Goal: Information Seeking & Learning: Check status

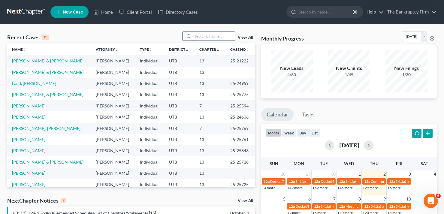
click at [209, 35] on input "search" at bounding box center [214, 36] width 42 height 9
type input "[PERSON_NAME]"
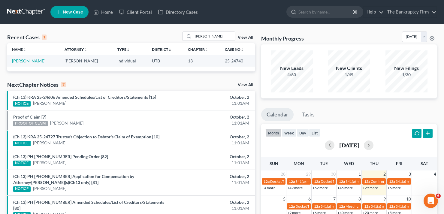
click at [23, 62] on link "[PERSON_NAME]" at bounding box center [28, 60] width 33 height 5
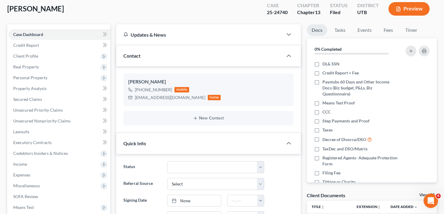
scroll to position [60, 0]
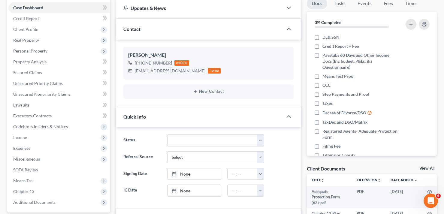
click at [431, 168] on link "View All" at bounding box center [427, 168] width 15 height 4
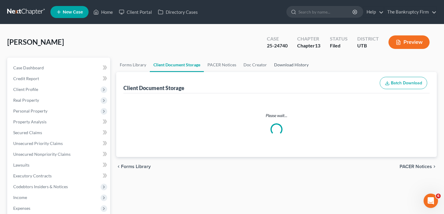
select select "30"
select select "26"
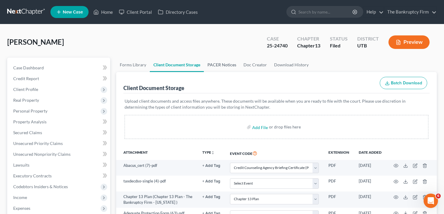
click at [215, 65] on link "PACER Notices" at bounding box center [222, 65] width 36 height 14
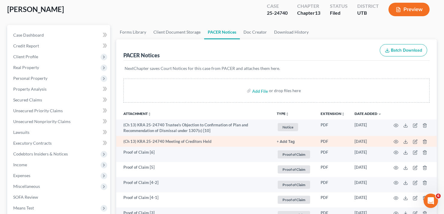
scroll to position [30, 0]
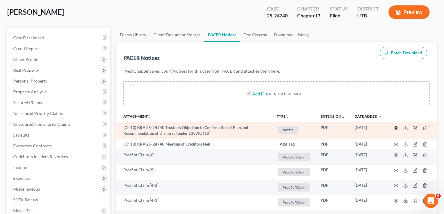
click at [395, 129] on icon "button" at bounding box center [396, 128] width 5 height 5
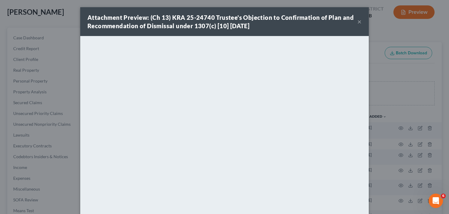
click at [357, 22] on button "×" at bounding box center [359, 21] width 4 height 7
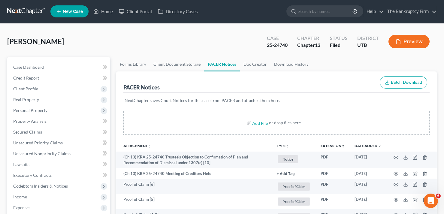
scroll to position [0, 0]
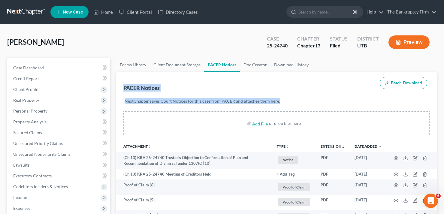
drag, startPoint x: 124, startPoint y: 86, endPoint x: 287, endPoint y: 96, distance: 163.7
click at [279, 101] on p "NextChapter saves Court Notices for this case from PACER and attaches them here." at bounding box center [277, 101] width 304 height 6
drag, startPoint x: 279, startPoint y: 101, endPoint x: 121, endPoint y: 91, distance: 157.7
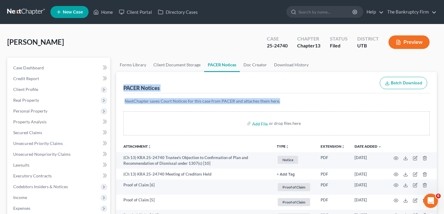
click at [166, 87] on div "PACER Notices Batch Download" at bounding box center [276, 83] width 306 height 22
drag, startPoint x: 123, startPoint y: 88, endPoint x: 283, endPoint y: 101, distance: 160.0
click at [283, 101] on p "NextChapter saves Court Notices for this case from PACER and attaches them here." at bounding box center [277, 101] width 304 height 6
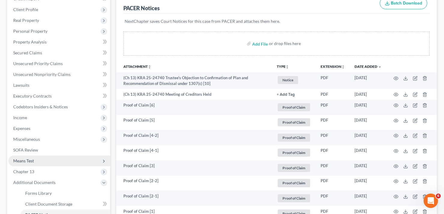
scroll to position [90, 0]
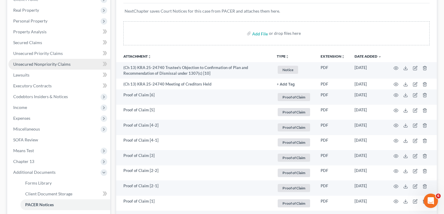
click at [51, 65] on span "Unsecured Nonpriority Claims" at bounding box center [41, 64] width 57 height 5
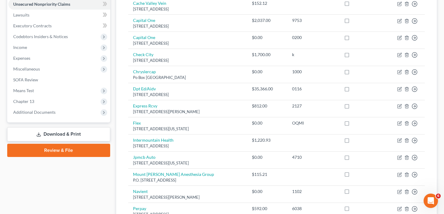
click at [59, 135] on link "Download & Print" at bounding box center [58, 134] width 103 height 14
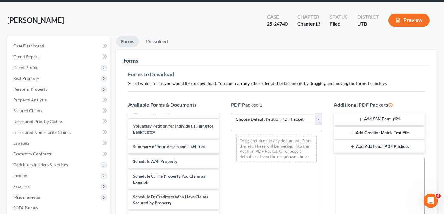
scroll to position [120, 0]
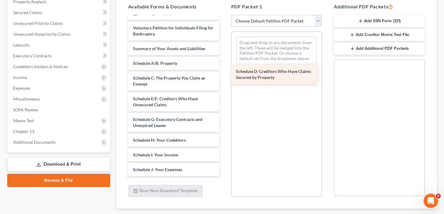
drag, startPoint x: 162, startPoint y: 102, endPoint x: 265, endPoint y: 74, distance: 106.6
click at [224, 74] on div "Schedule D: Creditors Who Have Claims Secured by Property Adequate Protection F…" at bounding box center [173, 129] width 101 height 347
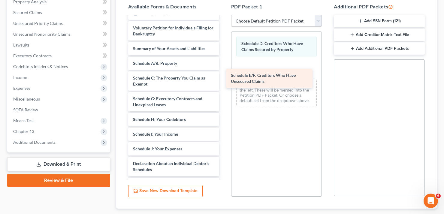
drag, startPoint x: 161, startPoint y: 103, endPoint x: 260, endPoint y: 79, distance: 102.0
click at [224, 79] on div "Schedule E/F: Creditors Who Have Unsecured Claims Adequate Protection Form (63)…" at bounding box center [173, 119] width 101 height 326
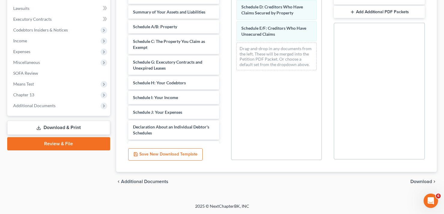
click at [419, 182] on span "Download" at bounding box center [422, 181] width 22 height 5
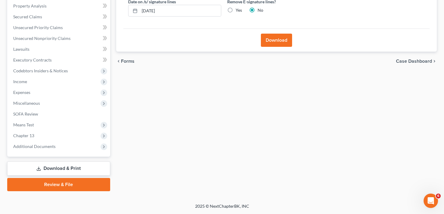
click at [276, 41] on button "Download" at bounding box center [276, 40] width 31 height 13
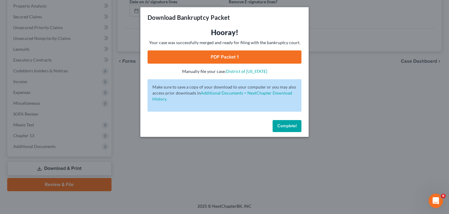
drag, startPoint x: 233, startPoint y: 35, endPoint x: 227, endPoint y: 43, distance: 9.4
drag, startPoint x: 227, startPoint y: 43, endPoint x: 210, endPoint y: 57, distance: 22.4
click at [211, 57] on link "PDF Packet 1" at bounding box center [224, 56] width 154 height 13
click at [286, 126] on span "Complete!" at bounding box center [286, 125] width 19 height 5
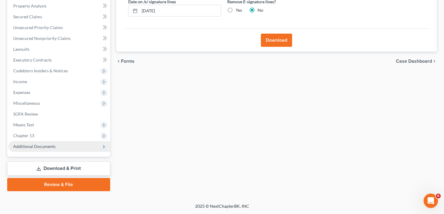
click at [35, 148] on span "Additional Documents" at bounding box center [34, 146] width 42 height 5
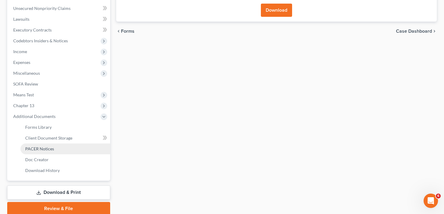
click at [45, 149] on span "PACER Notices" at bounding box center [39, 148] width 29 height 5
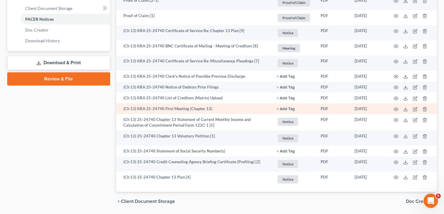
scroll to position [266, 0]
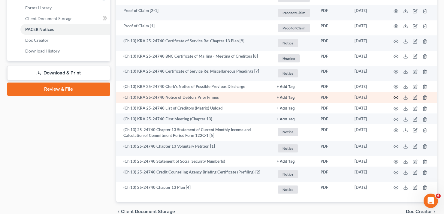
click at [397, 98] on icon "button" at bounding box center [396, 97] width 5 height 5
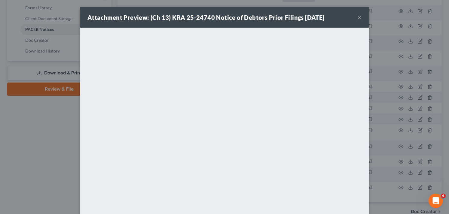
click at [357, 17] on button "×" at bounding box center [359, 17] width 4 height 7
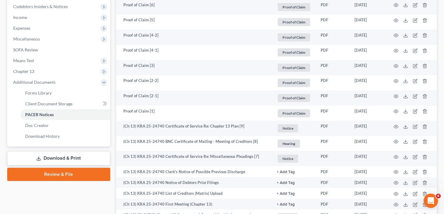
scroll to position [296, 0]
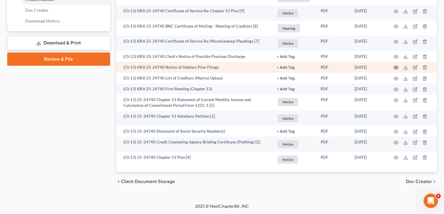
click at [395, 68] on icon "button" at bounding box center [396, 67] width 5 height 5
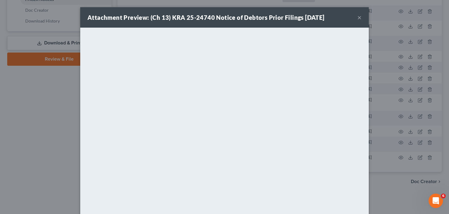
click at [357, 17] on button "×" at bounding box center [359, 17] width 4 height 7
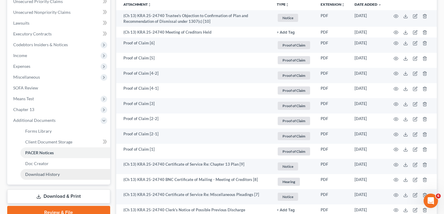
scroll to position [150, 0]
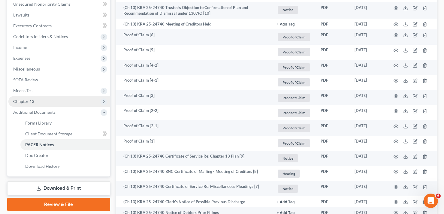
click at [33, 102] on span "Chapter 13" at bounding box center [23, 101] width 21 height 5
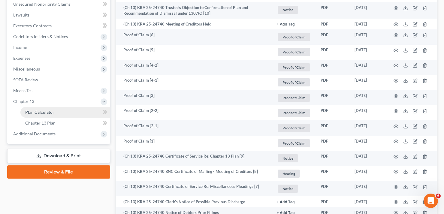
click at [50, 111] on span "Plan Calculator" at bounding box center [39, 112] width 29 height 5
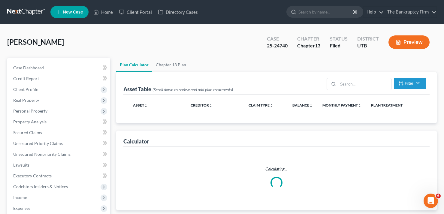
select select "59"
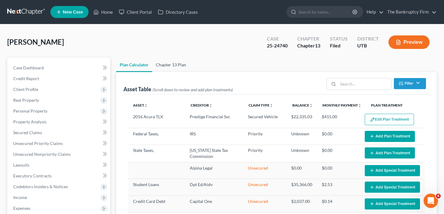
click at [172, 64] on link "Chapter 13 Plan" at bounding box center [171, 65] width 38 height 14
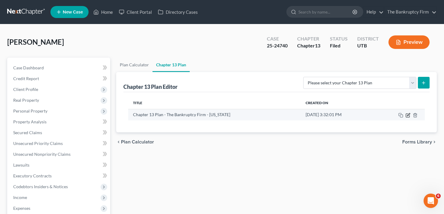
click at [408, 115] on icon "button" at bounding box center [408, 114] width 3 height 3
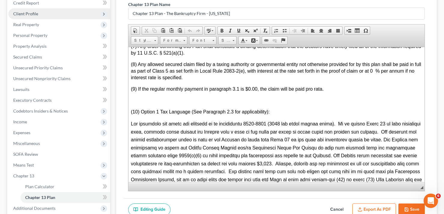
scroll to position [17, 0]
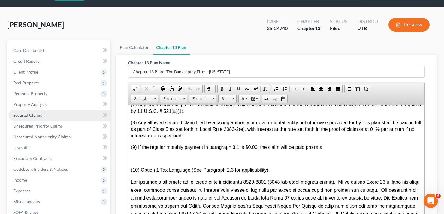
click at [24, 114] on span "Secured Claims" at bounding box center [27, 115] width 29 height 5
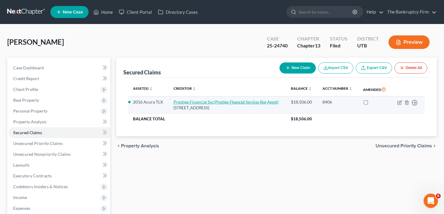
click at [203, 102] on link "Prestige Financial Svc (Prestige Financial Services Reg Agent)" at bounding box center [226, 101] width 105 height 5
select select "46"
select select "0"
select select "2"
select select "0"
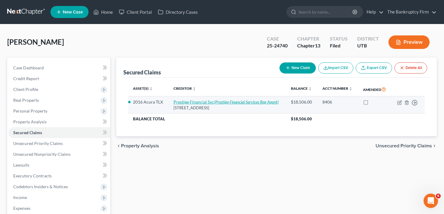
select select "0"
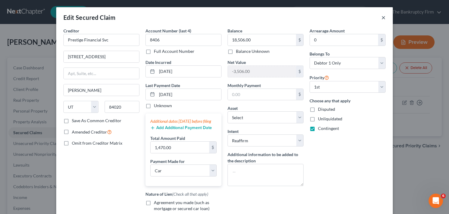
click at [381, 15] on button "×" at bounding box center [383, 17] width 4 height 7
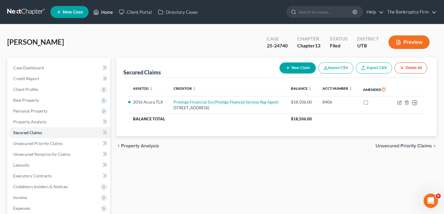
click at [106, 12] on link "Home" at bounding box center [103, 12] width 26 height 11
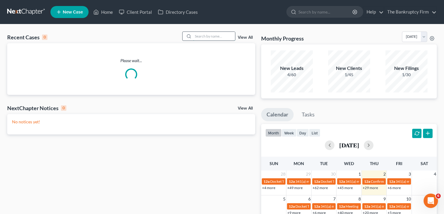
click at [200, 37] on input "search" at bounding box center [214, 36] width 42 height 9
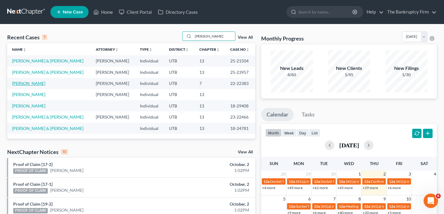
type input "[PERSON_NAME]"
click at [28, 82] on link "[PERSON_NAME]" at bounding box center [28, 83] width 33 height 5
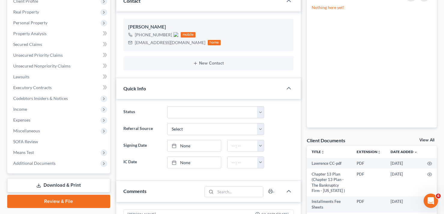
scroll to position [90, 0]
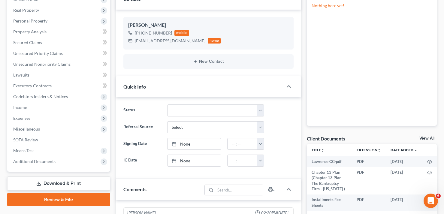
click at [426, 138] on link "View All" at bounding box center [427, 138] width 15 height 4
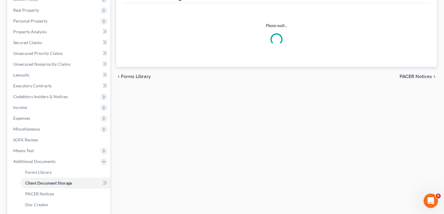
scroll to position [1, 0]
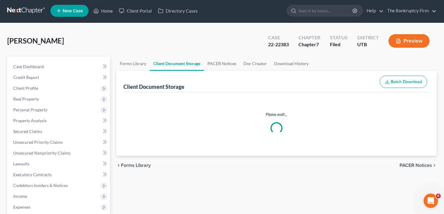
select select "26"
select select "30"
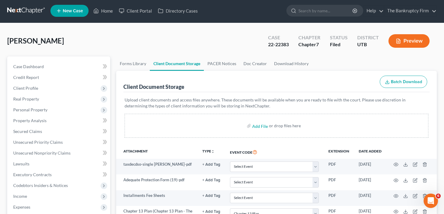
scroll to position [0, 0]
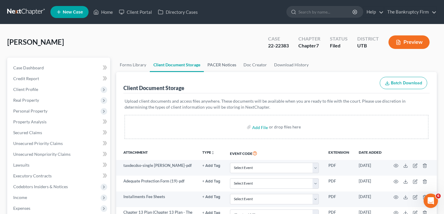
click at [220, 66] on link "PACER Notices" at bounding box center [222, 65] width 36 height 14
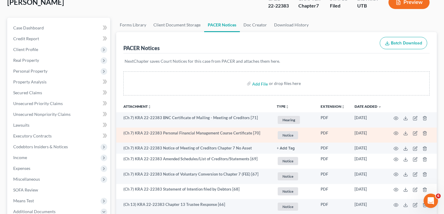
scroll to position [30, 0]
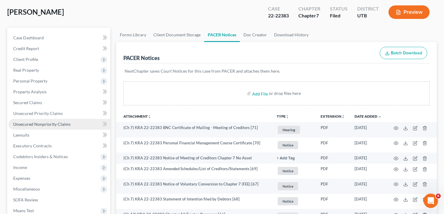
click at [53, 122] on span "Unsecured Nonpriority Claims" at bounding box center [41, 124] width 57 height 5
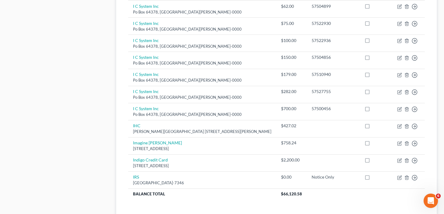
scroll to position [481, 0]
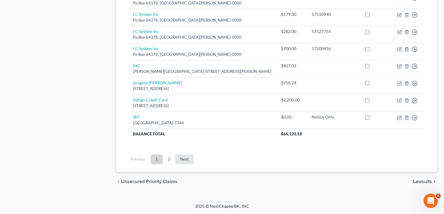
click at [184, 161] on link "Next" at bounding box center [184, 160] width 18 height 10
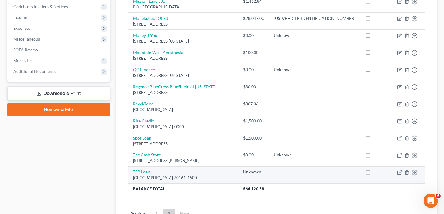
scroll to position [194, 0]
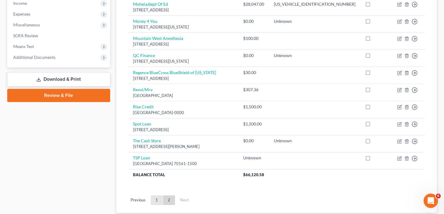
click at [157, 196] on link "1" at bounding box center [157, 201] width 12 height 10
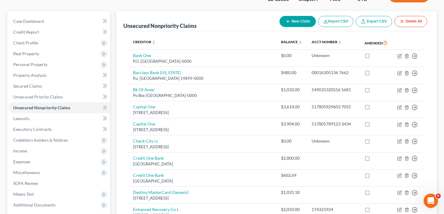
scroll to position [0, 0]
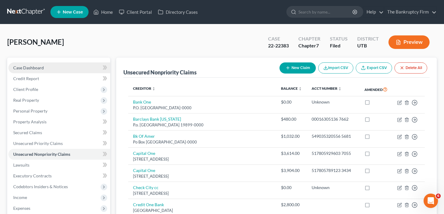
click at [37, 69] on span "Case Dashboard" at bounding box center [28, 67] width 31 height 5
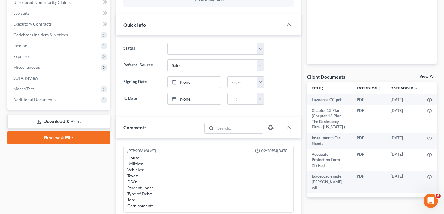
scroll to position [150, 0]
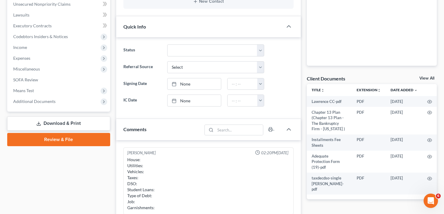
drag, startPoint x: 428, startPoint y: 77, endPoint x: 425, endPoint y: 79, distance: 3.4
click at [428, 77] on link "View All" at bounding box center [427, 78] width 15 height 4
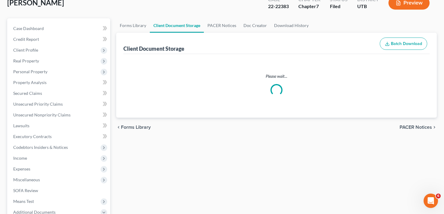
select select "26"
select select "30"
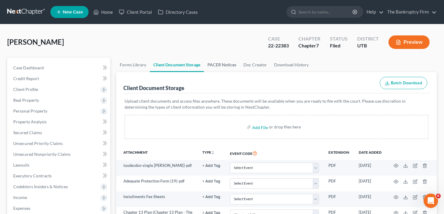
click at [214, 67] on link "PACER Notices" at bounding box center [222, 65] width 36 height 14
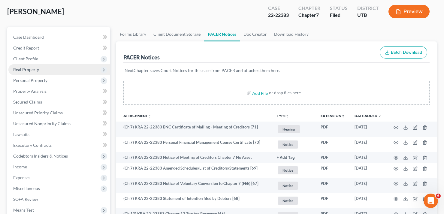
scroll to position [30, 0]
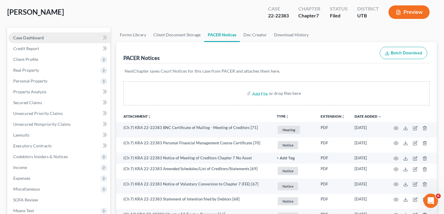
click at [46, 35] on link "Case Dashboard" at bounding box center [59, 37] width 102 height 11
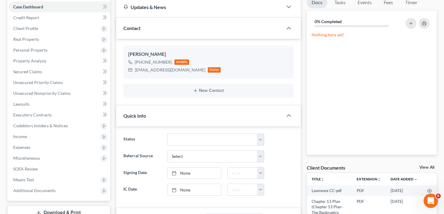
scroll to position [120, 0]
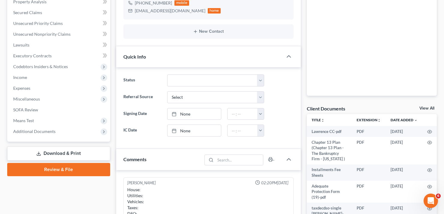
click at [429, 109] on link "View All" at bounding box center [427, 108] width 15 height 4
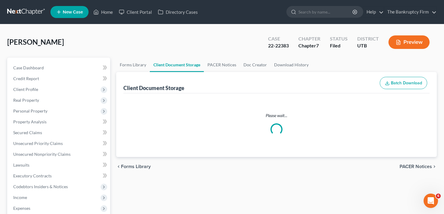
select select "26"
select select "30"
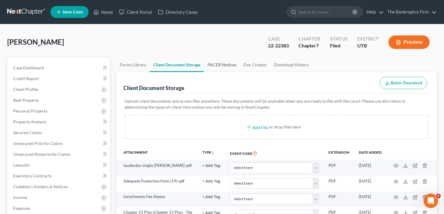
click at [227, 64] on link "PACER Notices" at bounding box center [222, 65] width 36 height 14
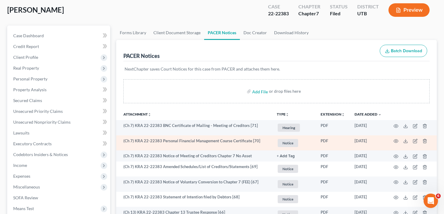
scroll to position [30, 0]
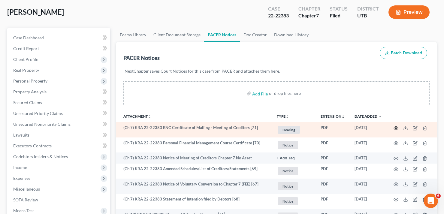
click at [396, 127] on icon "button" at bounding box center [396, 128] width 5 height 5
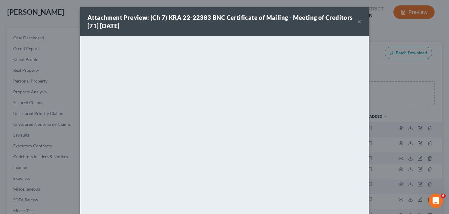
click at [357, 20] on button "×" at bounding box center [359, 21] width 4 height 7
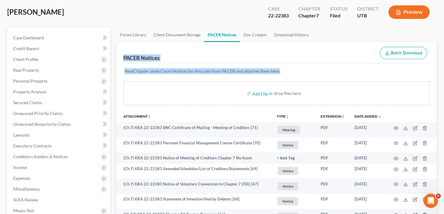
drag, startPoint x: 280, startPoint y: 72, endPoint x: 123, endPoint y: 58, distance: 157.8
drag, startPoint x: 124, startPoint y: 56, endPoint x: 282, endPoint y: 71, distance: 158.9
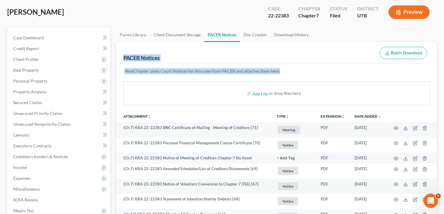
click at [282, 71] on p "NextChapter saves Court Notices for this case from PACER and attaches them here." at bounding box center [277, 71] width 304 height 6
drag, startPoint x: 280, startPoint y: 72, endPoint x: 120, endPoint y: 56, distance: 159.9
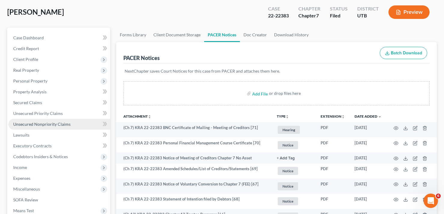
click at [40, 121] on link "Unsecured Nonpriority Claims" at bounding box center [59, 124] width 102 height 11
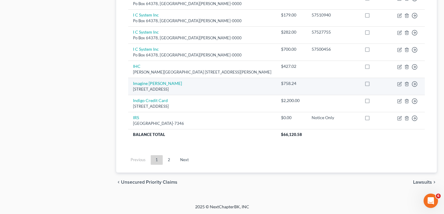
scroll to position [481, 0]
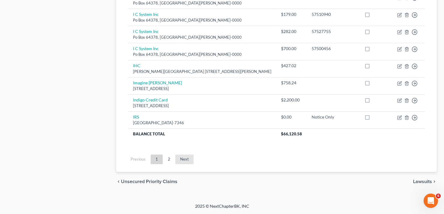
click at [184, 161] on link "Next" at bounding box center [184, 160] width 18 height 10
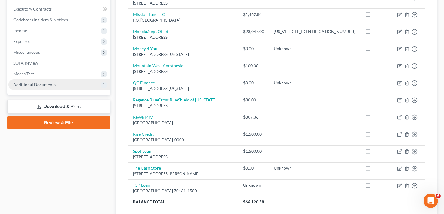
scroll to position [164, 0]
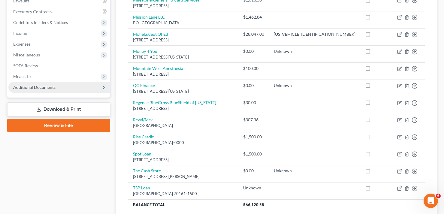
click at [55, 89] on span "Additional Documents" at bounding box center [59, 87] width 102 height 11
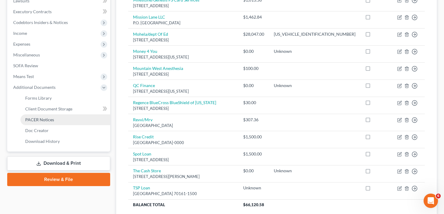
click at [56, 117] on link "PACER Notices" at bounding box center [65, 119] width 90 height 11
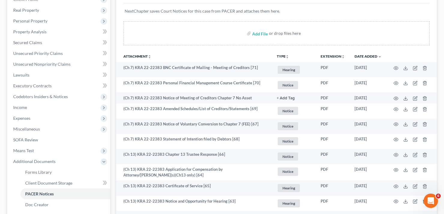
scroll to position [60, 0]
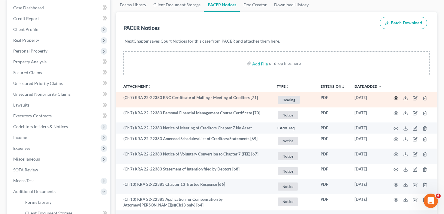
click at [394, 97] on icon "button" at bounding box center [396, 97] width 5 height 3
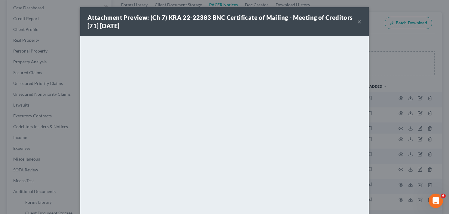
click at [357, 22] on button "×" at bounding box center [359, 21] width 4 height 7
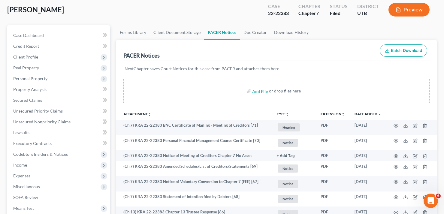
scroll to position [0, 0]
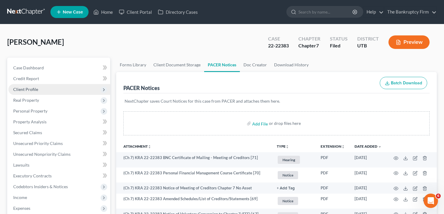
click at [31, 90] on span "Client Profile" at bounding box center [25, 89] width 25 height 5
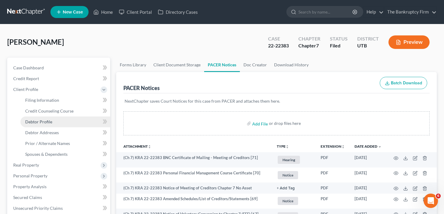
drag, startPoint x: 36, startPoint y: 122, endPoint x: 48, endPoint y: 124, distance: 12.8
click at [36, 121] on span "Debtor Profile" at bounding box center [38, 121] width 27 height 5
select select "0"
select select "2"
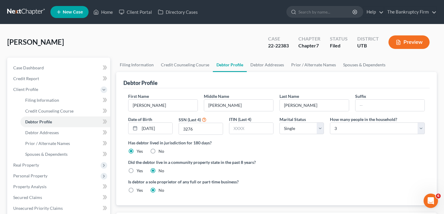
radio input "true"
drag, startPoint x: 113, startPoint y: 135, endPoint x: 14, endPoint y: 149, distance: 99.8
click at [14, 149] on ul "Filing Information Credit Counseling Course Debtor Profile Debtor Addresses" at bounding box center [59, 127] width 102 height 65
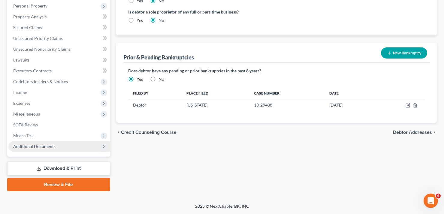
click at [43, 149] on span "Additional Documents" at bounding box center [59, 146] width 102 height 11
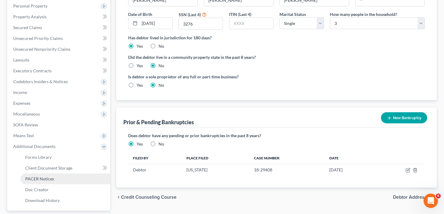
click at [51, 178] on span "PACER Notices" at bounding box center [39, 178] width 29 height 5
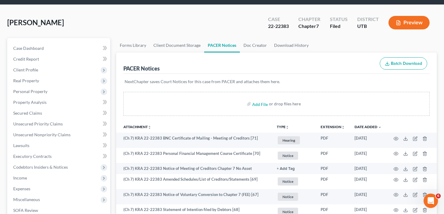
scroll to position [30, 0]
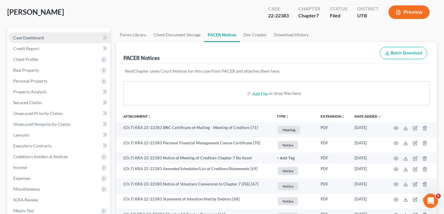
drag, startPoint x: 82, startPoint y: 11, endPoint x: 101, endPoint y: 33, distance: 29.1
click at [82, 11] on div "[PERSON_NAME] Upgraded Case 22-22383 Chapter Chapter 7 Status [GEOGRAPHIC_DATA]…" at bounding box center [222, 15] width 430 height 26
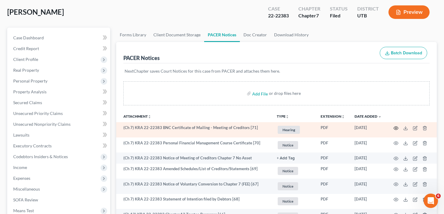
click at [397, 129] on icon "button" at bounding box center [396, 128] width 5 height 5
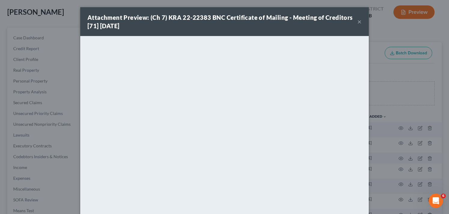
click at [354, 21] on div "Attachment Preview: (Ch 7) KRA 22-22383 BNC Certificate of Mailing - Meeting of…" at bounding box center [222, 21] width 270 height 17
click at [357, 21] on button "×" at bounding box center [359, 21] width 4 height 7
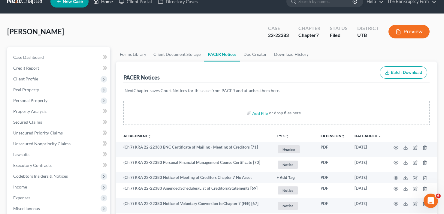
scroll to position [0, 0]
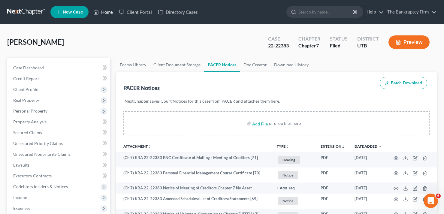
click at [111, 17] on link "Home" at bounding box center [103, 12] width 26 height 11
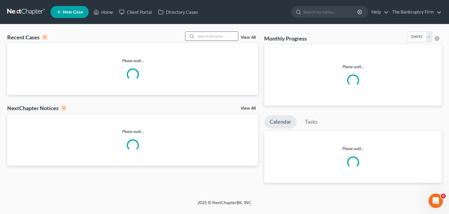
click at [202, 36] on input "search" at bounding box center [217, 36] width 42 height 9
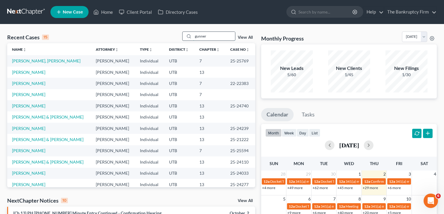
type input "gunner"
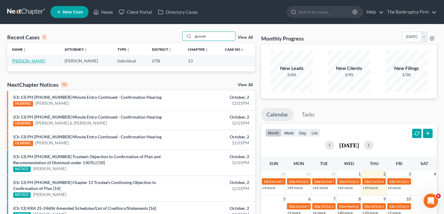
click at [19, 63] on link "[PERSON_NAME]" at bounding box center [28, 60] width 33 height 5
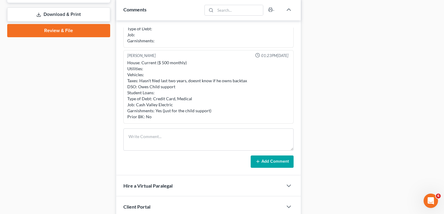
scroll to position [270, 0]
click at [110, 92] on div "Case Dashboard Payments Invoices Payments Payments Credit Report Client Profile" at bounding box center [58, 12] width 109 height 451
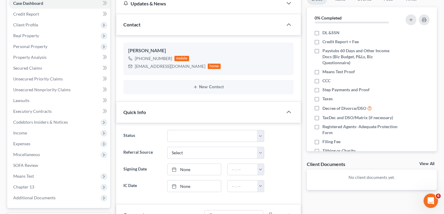
scroll to position [30, 0]
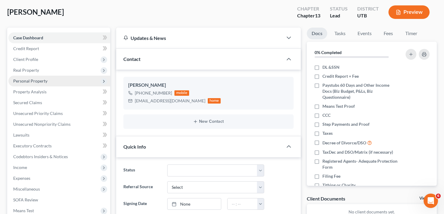
click at [29, 79] on span "Personal Property" at bounding box center [30, 80] width 34 height 5
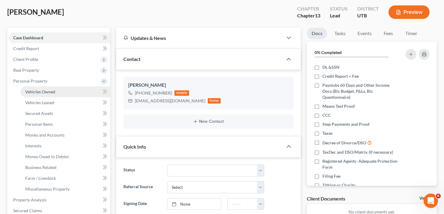
click at [38, 93] on span "Vehicles Owned" at bounding box center [40, 91] width 30 height 5
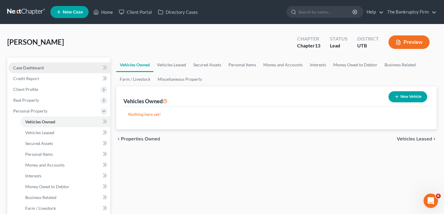
click at [42, 70] on link "Case Dashboard" at bounding box center [59, 67] width 102 height 11
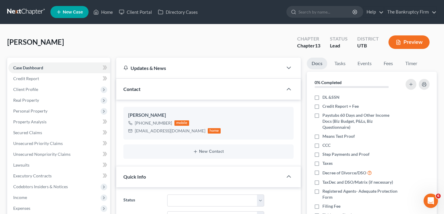
drag, startPoint x: 129, startPoint y: 28, endPoint x: 132, endPoint y: 28, distance: 3.3
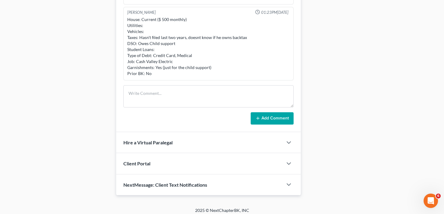
scroll to position [317, 0]
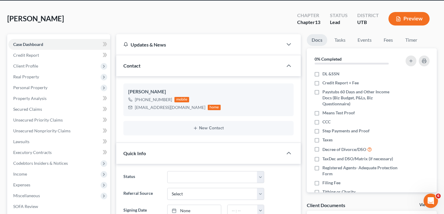
scroll to position [0, 0]
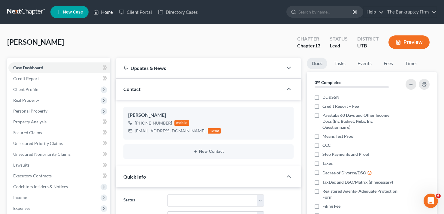
click at [104, 12] on link "Home" at bounding box center [103, 12] width 26 height 11
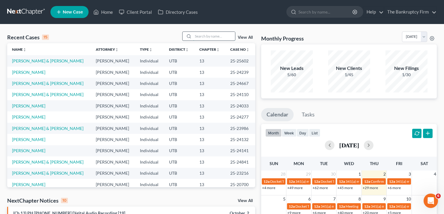
click at [199, 36] on input "search" at bounding box center [214, 36] width 42 height 9
type input "[GEOGRAPHIC_DATA]"
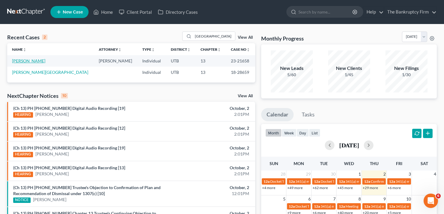
click at [40, 63] on link "[PERSON_NAME]" at bounding box center [28, 60] width 33 height 5
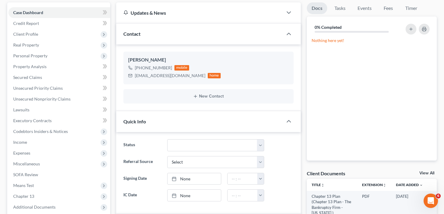
scroll to position [60, 0]
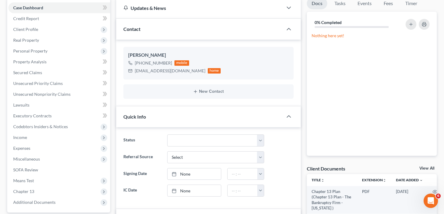
click at [427, 169] on link "View All" at bounding box center [427, 168] width 15 height 4
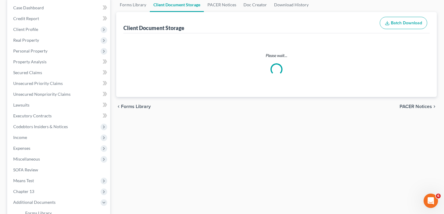
scroll to position [8, 0]
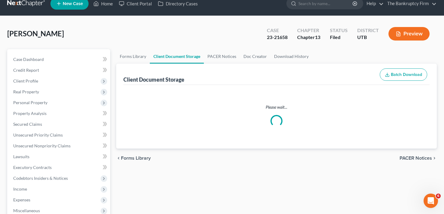
select select "30"
select select "26"
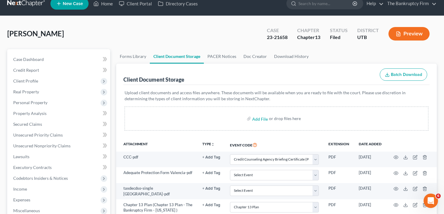
scroll to position [0, 0]
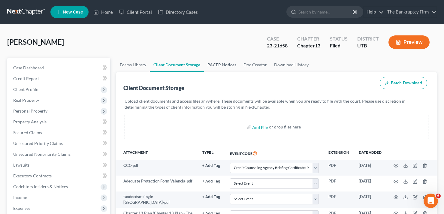
click at [218, 69] on link "PACER Notices" at bounding box center [222, 65] width 36 height 14
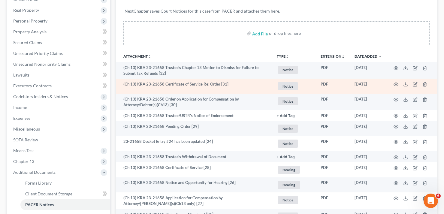
scroll to position [60, 0]
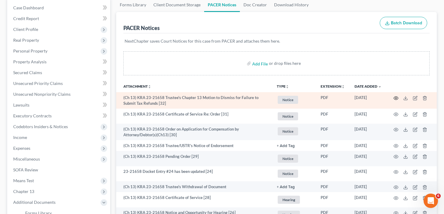
click at [396, 99] on icon "button" at bounding box center [396, 98] width 5 height 5
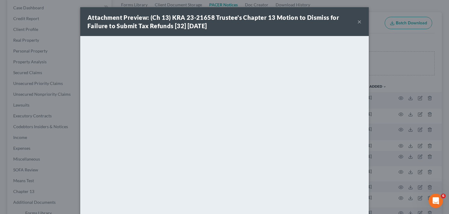
click at [359, 21] on button "×" at bounding box center [359, 21] width 4 height 7
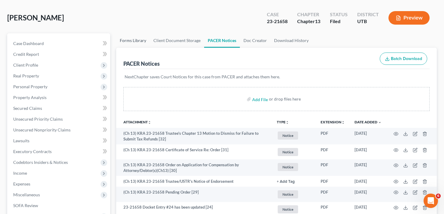
scroll to position [0, 0]
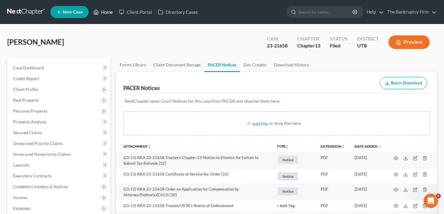
click at [107, 10] on link "Home" at bounding box center [103, 12] width 26 height 11
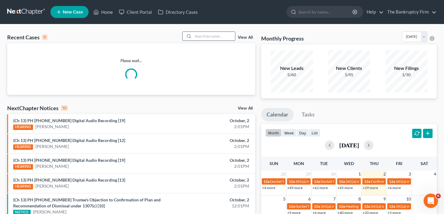
click at [208, 36] on input "search" at bounding box center [214, 36] width 42 height 9
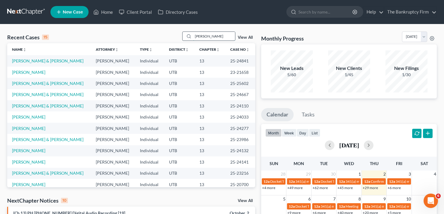
type input "[PERSON_NAME]"
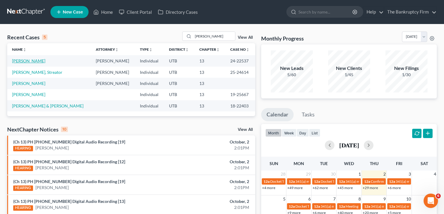
click at [39, 59] on link "[PERSON_NAME]" at bounding box center [28, 60] width 33 height 5
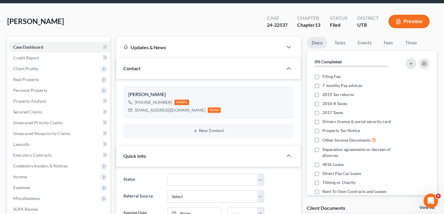
scroll to position [60, 0]
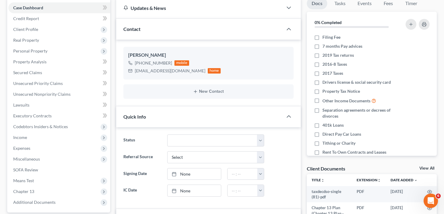
click at [428, 168] on link "View All" at bounding box center [427, 168] width 15 height 4
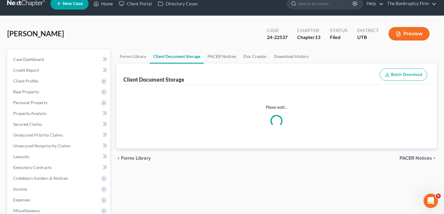
select select "30"
select select "26"
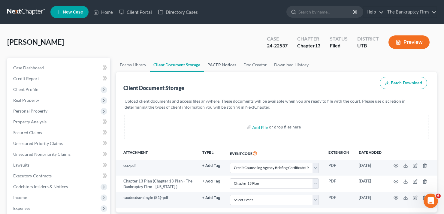
click at [213, 68] on link "PACER Notices" at bounding box center [222, 65] width 36 height 14
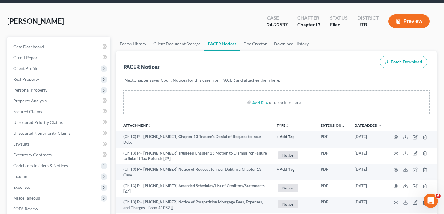
scroll to position [30, 0]
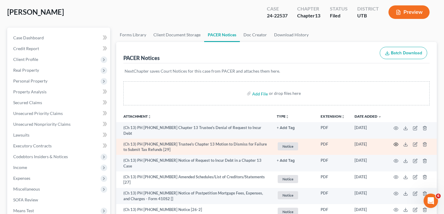
click at [395, 142] on icon "button" at bounding box center [396, 144] width 5 height 5
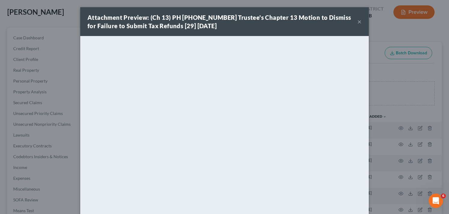
click at [397, 30] on div "Attachment Preview: (Ch 13) PH [PHONE_NUMBER] Trustee's Chapter 13 Motion to Di…" at bounding box center [224, 107] width 449 height 214
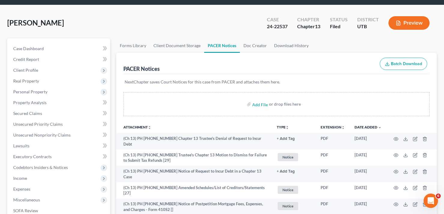
scroll to position [0, 0]
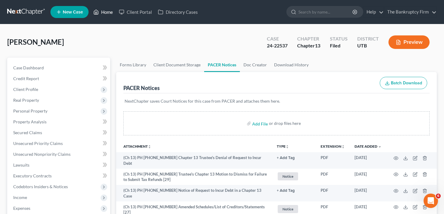
click at [108, 17] on link "Home" at bounding box center [103, 12] width 26 height 11
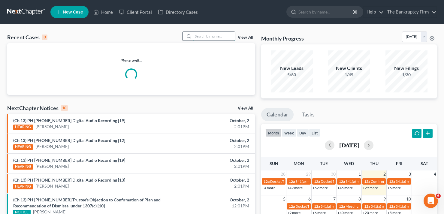
click at [217, 36] on input "search" at bounding box center [214, 36] width 42 height 9
click at [247, 38] on link "View All" at bounding box center [245, 37] width 15 height 4
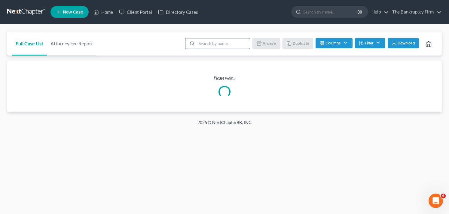
click at [201, 43] on input "search" at bounding box center [222, 43] width 53 height 10
type input "[PERSON_NAME]"
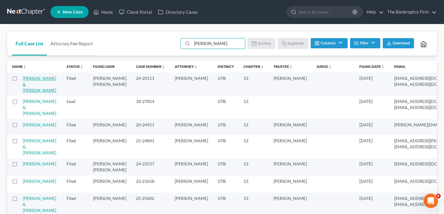
click at [29, 83] on link "[PERSON_NAME] & [PERSON_NAME]" at bounding box center [39, 84] width 33 height 17
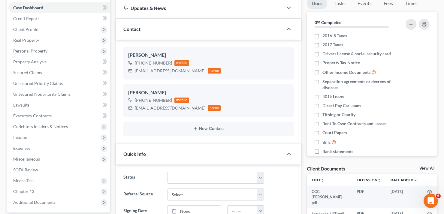
scroll to position [30, 0]
click at [426, 168] on link "View All" at bounding box center [427, 168] width 15 height 4
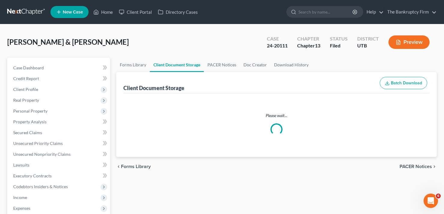
select select "26"
select select "37"
select select "30"
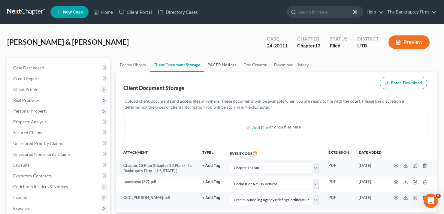
click at [217, 65] on link "PACER Notices" at bounding box center [222, 65] width 36 height 14
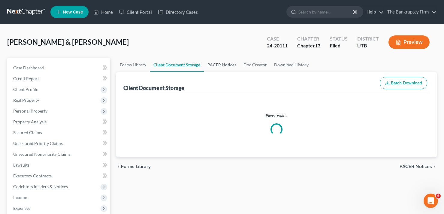
select select "26"
select select "37"
select select "30"
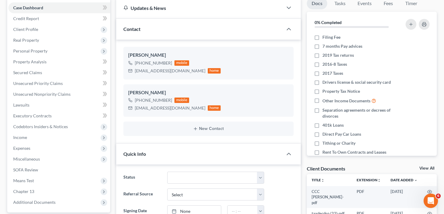
scroll to position [41, 0]
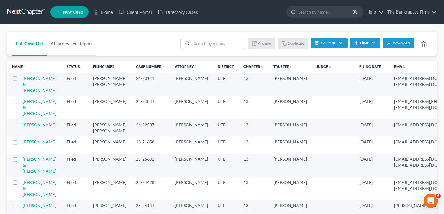
click at [20, 80] on label at bounding box center [20, 80] width 0 height 0
click at [23, 79] on input "checkbox" at bounding box center [25, 77] width 4 height 4
click at [257, 44] on button "Archive" at bounding box center [262, 43] width 27 height 10
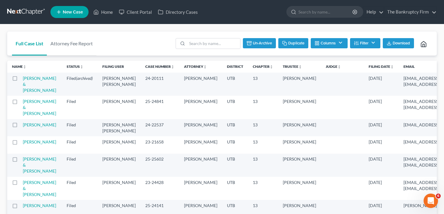
checkbox input "false"
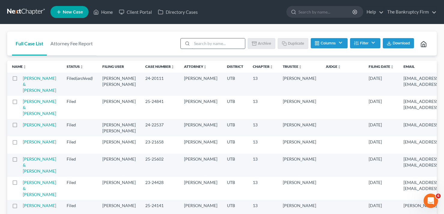
click at [209, 43] on input "search" at bounding box center [218, 43] width 53 height 10
type input "[PERSON_NAME]"
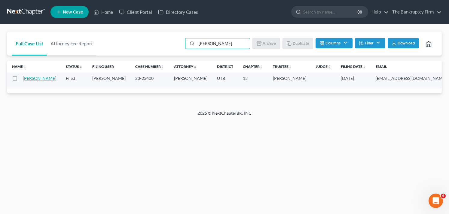
click at [30, 77] on link "[PERSON_NAME]" at bounding box center [39, 78] width 33 height 5
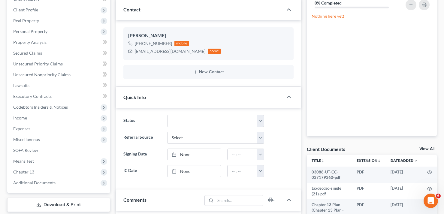
scroll to position [90, 0]
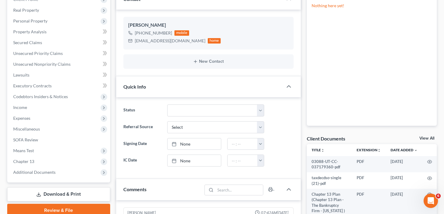
click at [425, 136] on link "View All" at bounding box center [427, 138] width 15 height 4
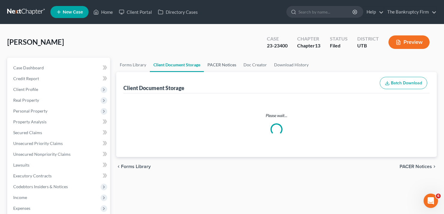
select select "26"
select select "30"
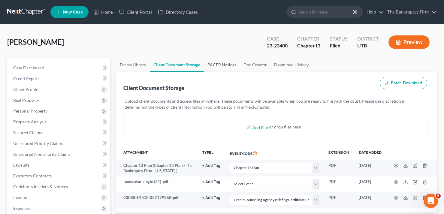
click at [223, 66] on link "PACER Notices" at bounding box center [222, 65] width 36 height 14
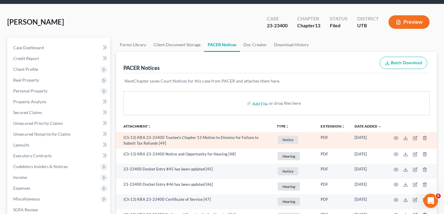
scroll to position [30, 0]
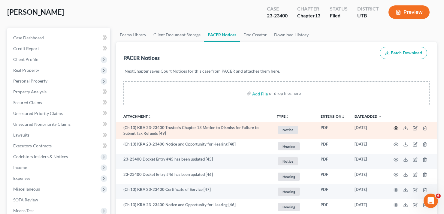
click at [396, 127] on icon "button" at bounding box center [396, 127] width 5 height 3
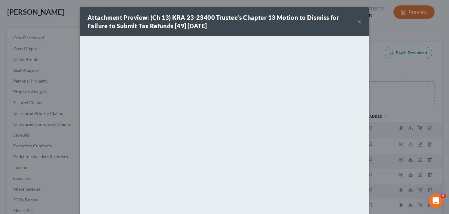
click at [357, 22] on button "×" at bounding box center [359, 21] width 4 height 7
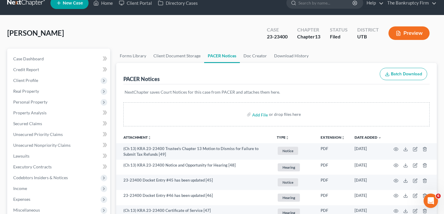
scroll to position [0, 0]
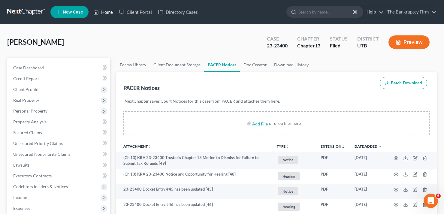
drag, startPoint x: 105, startPoint y: 11, endPoint x: 105, endPoint y: 24, distance: 12.3
click at [105, 11] on link "Home" at bounding box center [103, 12] width 26 height 11
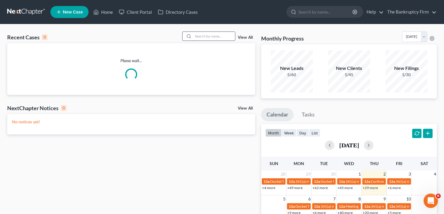
click at [204, 35] on input "search" at bounding box center [214, 36] width 42 height 9
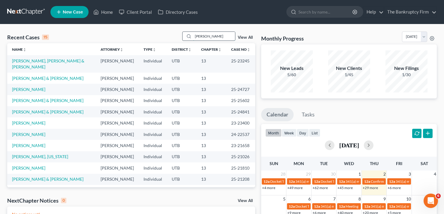
type input "[PERSON_NAME]"
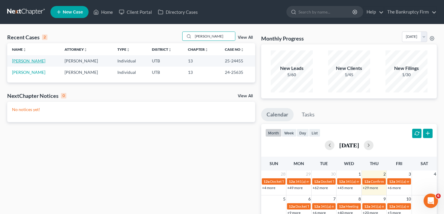
click at [32, 61] on link "[PERSON_NAME]" at bounding box center [28, 60] width 33 height 5
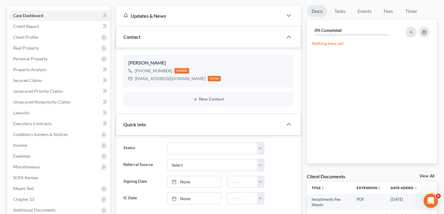
scroll to position [60, 0]
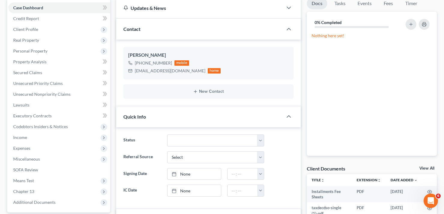
click at [422, 169] on link "View All" at bounding box center [427, 168] width 15 height 4
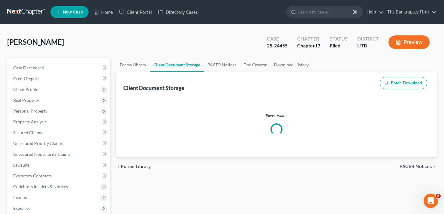
select select "30"
select select "26"
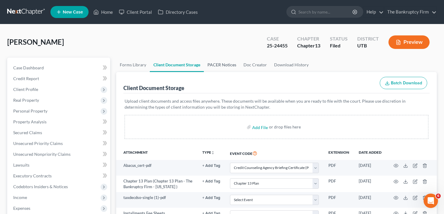
click at [215, 65] on link "PACER Notices" at bounding box center [222, 65] width 36 height 14
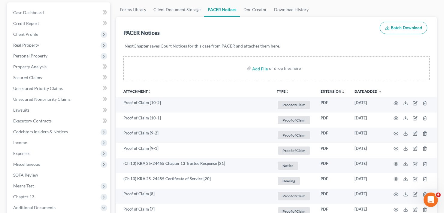
scroll to position [60, 0]
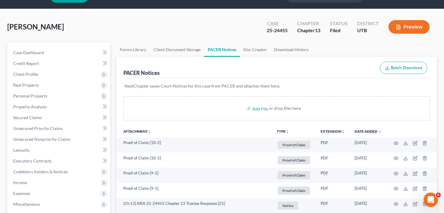
scroll to position [0, 0]
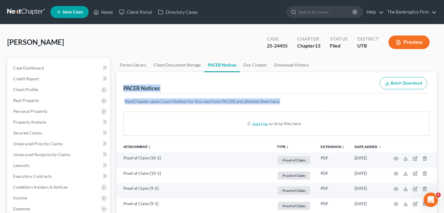
drag, startPoint x: 123, startPoint y: 86, endPoint x: 281, endPoint y: 101, distance: 159.2
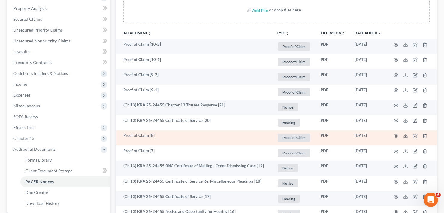
scroll to position [120, 0]
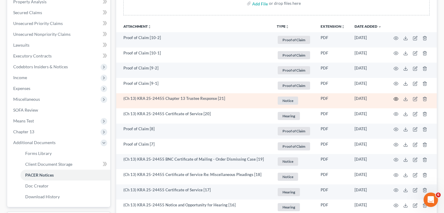
click at [396, 99] on circle "button" at bounding box center [396, 98] width 1 height 1
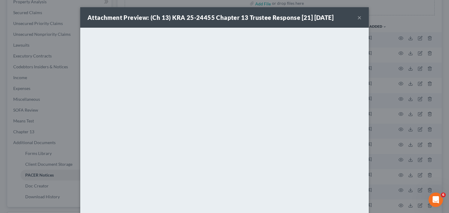
drag, startPoint x: 360, startPoint y: 16, endPoint x: 357, endPoint y: 17, distance: 3.1
click at [359, 16] on div "Attachment Preview: (Ch 13) KRA 25-24455 Chapter 13 Trustee Response [21] [DATE…" at bounding box center [224, 17] width 288 height 20
click at [357, 18] on button "×" at bounding box center [359, 17] width 4 height 7
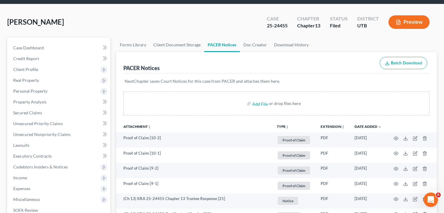
scroll to position [0, 0]
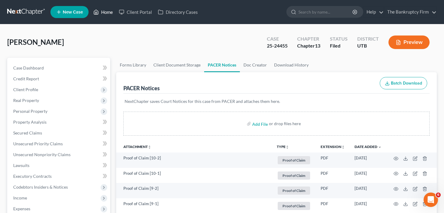
click at [106, 11] on link "Home" at bounding box center [103, 12] width 26 height 11
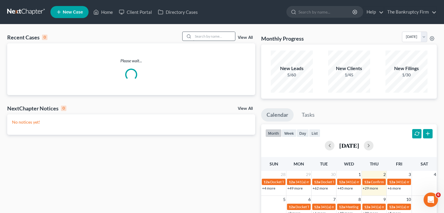
drag, startPoint x: 206, startPoint y: 31, endPoint x: 205, endPoint y: 34, distance: 3.1
click at [206, 32] on div "Recent Cases 0 View All Please wait... NextChapter Notices 0 View All No notice…" at bounding box center [222, 180] width 444 height 312
click at [204, 36] on input "search" at bounding box center [214, 36] width 42 height 9
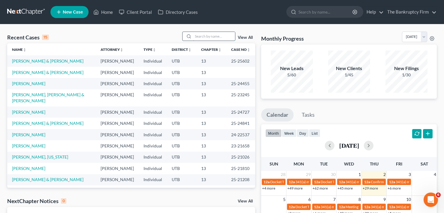
click at [204, 36] on input "search" at bounding box center [214, 36] width 42 height 9
type input "[PERSON_NAME]"
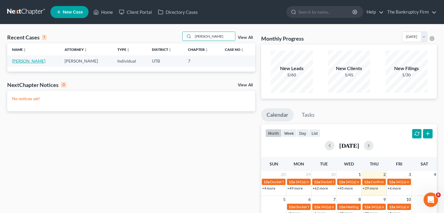
click at [28, 59] on link "[PERSON_NAME]" at bounding box center [28, 60] width 33 height 5
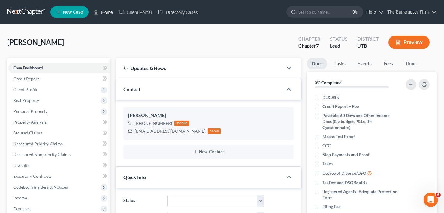
click at [103, 11] on link "Home" at bounding box center [103, 12] width 26 height 11
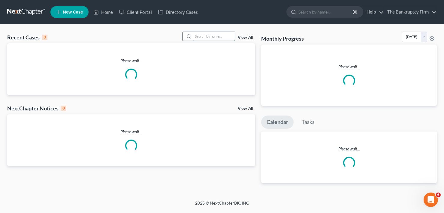
click at [216, 35] on input "search" at bounding box center [214, 36] width 42 height 9
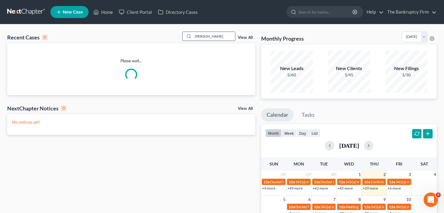
type input "[PERSON_NAME]"
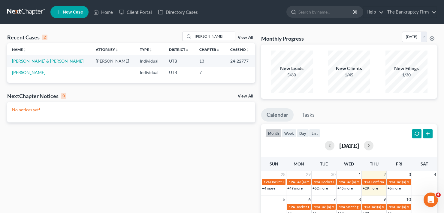
click at [32, 62] on link "[PERSON_NAME] & [PERSON_NAME]" at bounding box center [47, 60] width 71 height 5
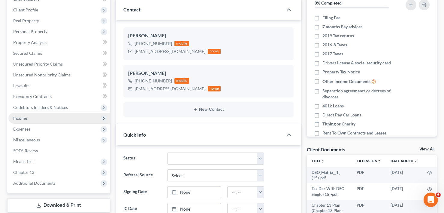
scroll to position [90, 0]
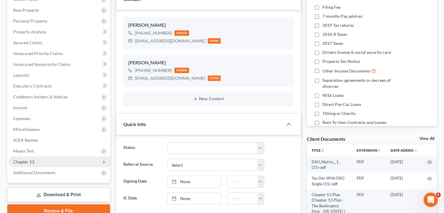
click at [32, 161] on span "Chapter 13" at bounding box center [23, 161] width 21 height 5
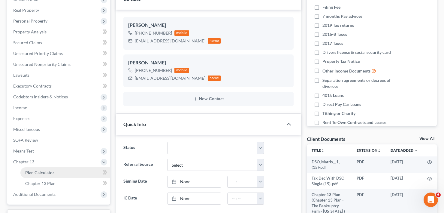
click at [50, 171] on span "Plan Calculator" at bounding box center [39, 172] width 29 height 5
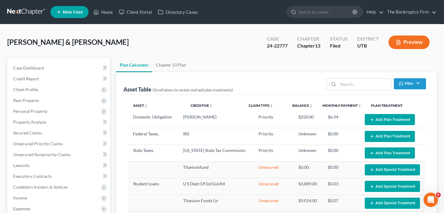
select select "35"
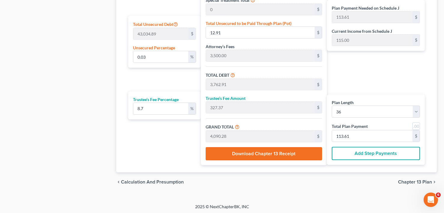
scroll to position [372, 0]
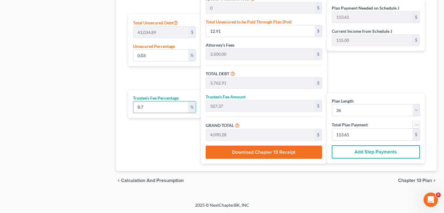
drag, startPoint x: 155, startPoint y: 107, endPoint x: 114, endPoint y: 111, distance: 41.9
type input "1"
type input "37.62"
type input "3,800.53"
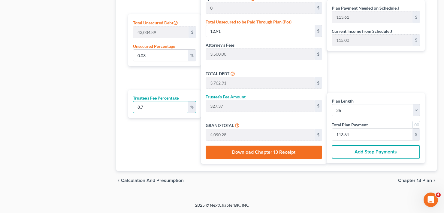
type input "105.57"
type input "10"
type input "376.29"
type input "4,139.20"
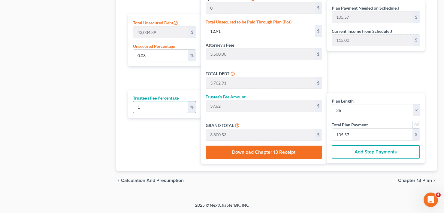
type input "114.97"
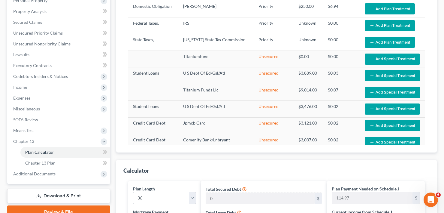
scroll to position [71, 0]
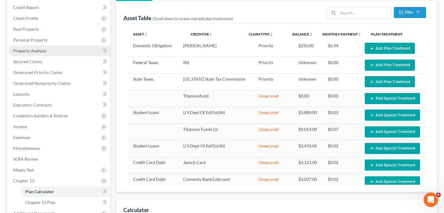
type input "10"
click at [35, 50] on span "Property Analysis" at bounding box center [29, 50] width 33 height 5
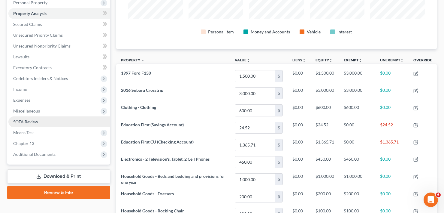
scroll to position [120, 0]
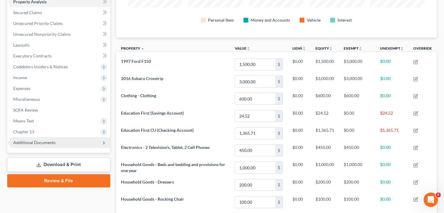
click at [30, 138] on span "Additional Documents" at bounding box center [59, 142] width 102 height 11
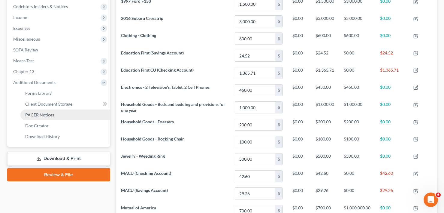
click at [40, 116] on span "PACER Notices" at bounding box center [39, 114] width 29 height 5
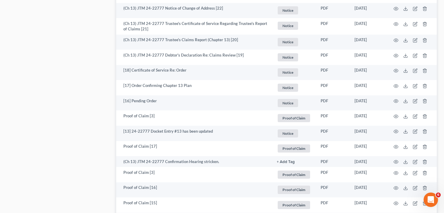
scroll to position [390, 0]
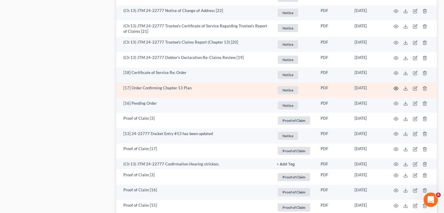
click at [397, 88] on icon "button" at bounding box center [396, 88] width 5 height 5
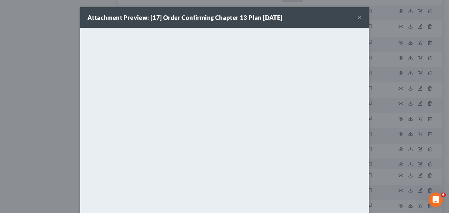
click at [358, 17] on button "×" at bounding box center [359, 17] width 4 height 7
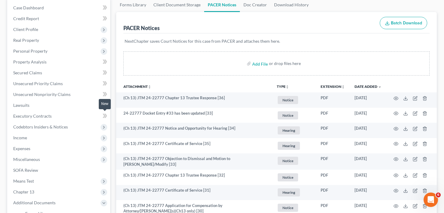
scroll to position [0, 0]
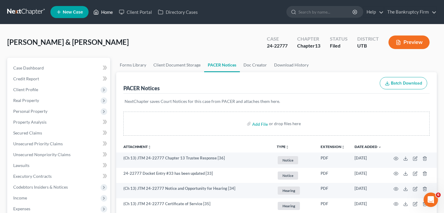
click at [98, 16] on link "Home" at bounding box center [103, 12] width 26 height 11
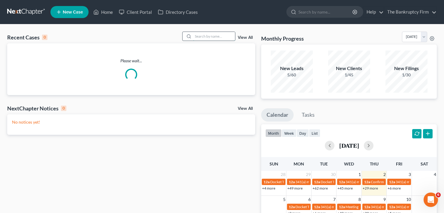
click at [201, 34] on input "search" at bounding box center [214, 36] width 42 height 9
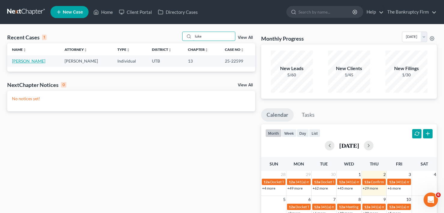
type input "luke"
click at [22, 62] on link "[PERSON_NAME]" at bounding box center [28, 60] width 33 height 5
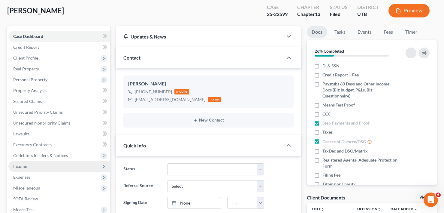
scroll to position [30, 0]
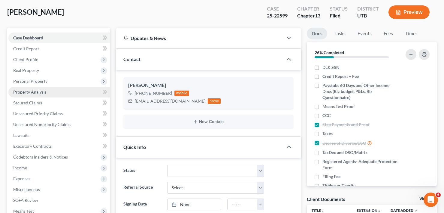
click at [36, 92] on span "Property Analysis" at bounding box center [29, 91] width 33 height 5
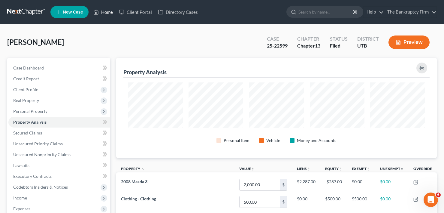
click at [102, 13] on link "Home" at bounding box center [103, 12] width 26 height 11
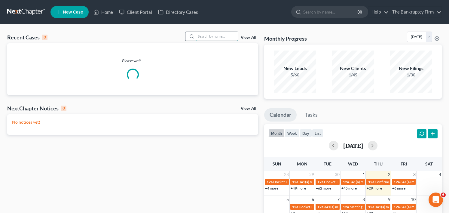
click at [206, 38] on input "search" at bounding box center [217, 36] width 42 height 9
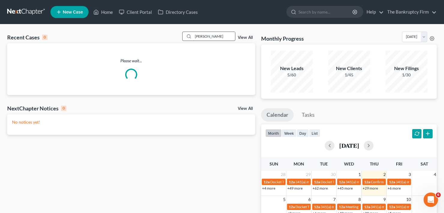
type input "[PERSON_NAME]"
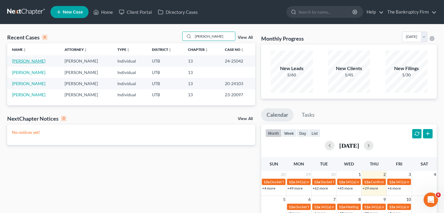
click at [24, 59] on link "[PERSON_NAME]" at bounding box center [28, 60] width 33 height 5
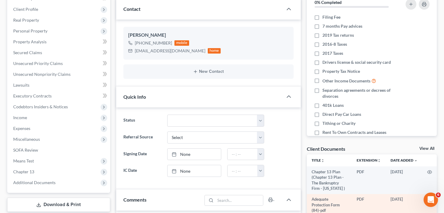
scroll to position [150, 0]
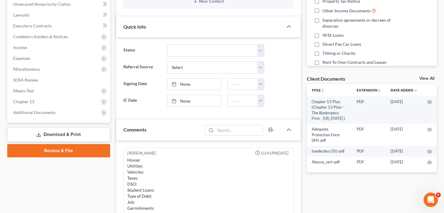
click at [423, 77] on link "View All" at bounding box center [427, 78] width 15 height 4
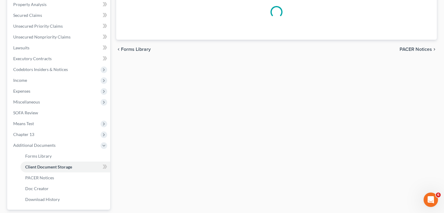
scroll to position [49, 0]
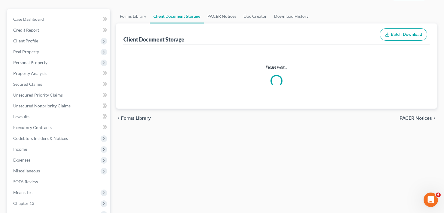
select select "30"
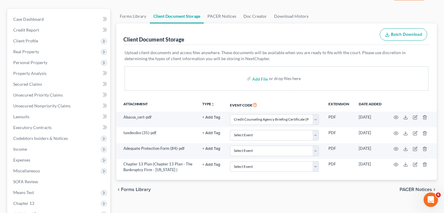
scroll to position [0, 0]
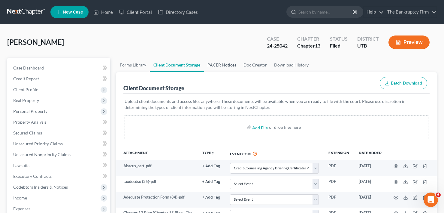
click at [222, 64] on link "PACER Notices" at bounding box center [222, 65] width 36 height 14
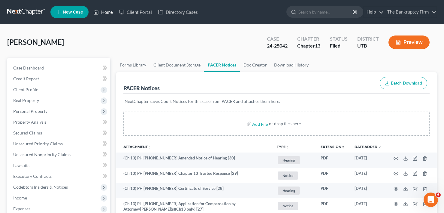
click at [104, 10] on link "Home" at bounding box center [103, 12] width 26 height 11
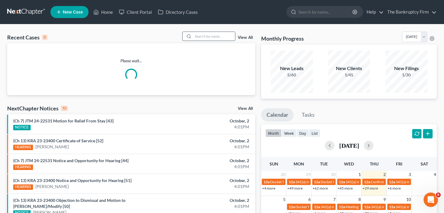
click at [202, 37] on input "search" at bounding box center [214, 36] width 42 height 9
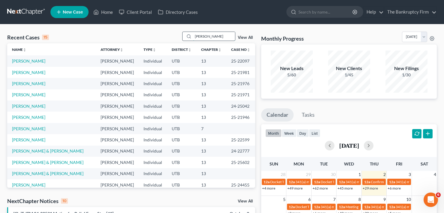
type input "robert leavitt"
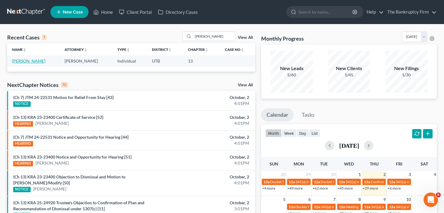
click at [32, 62] on link "Leavitt, Robert" at bounding box center [28, 60] width 33 height 5
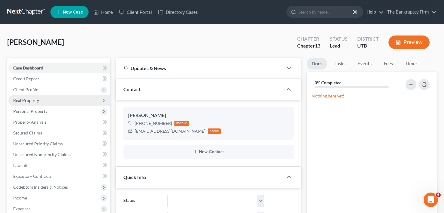
click at [37, 100] on span "Real Property" at bounding box center [26, 100] width 26 height 5
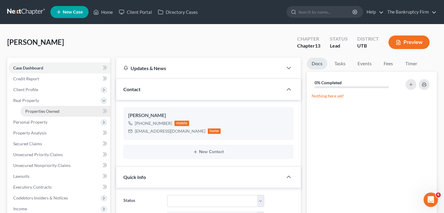
click at [44, 111] on span "Properties Owned" at bounding box center [42, 110] width 34 height 5
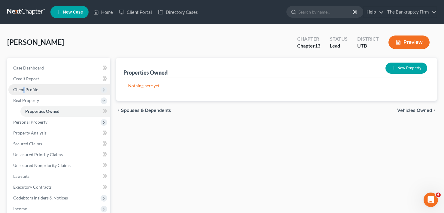
click at [24, 87] on span "Client Profile" at bounding box center [25, 89] width 25 height 5
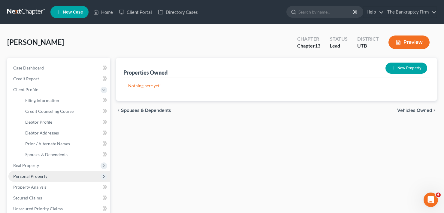
click at [32, 176] on span "Personal Property" at bounding box center [30, 175] width 34 height 5
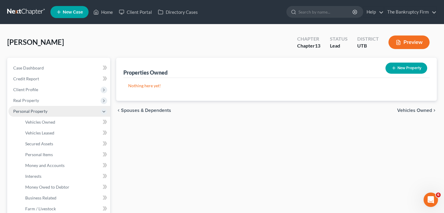
click at [49, 113] on span "Personal Property" at bounding box center [59, 111] width 102 height 11
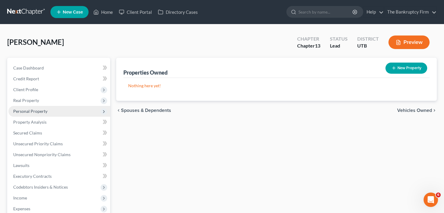
click at [39, 115] on span "Personal Property" at bounding box center [59, 111] width 102 height 11
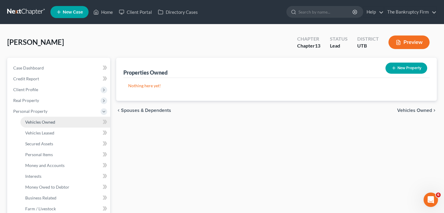
click at [46, 123] on span "Vehicles Owned" at bounding box center [40, 121] width 30 height 5
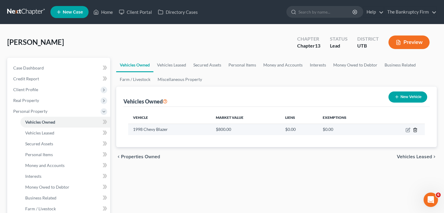
click at [415, 127] on icon "button" at bounding box center [415, 129] width 5 height 5
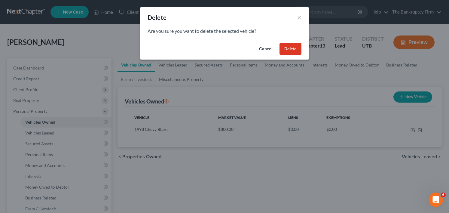
click at [287, 50] on button "Delete" at bounding box center [290, 49] width 22 height 12
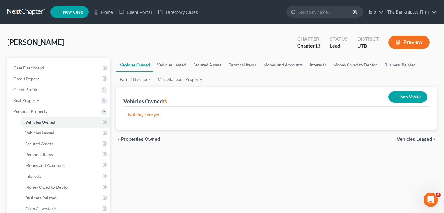
click at [403, 98] on button "New Vehicle" at bounding box center [408, 96] width 39 height 11
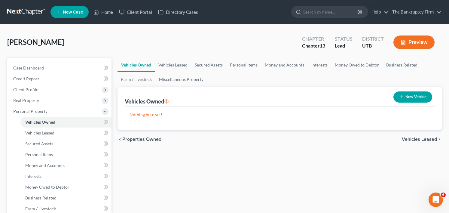
select select "0"
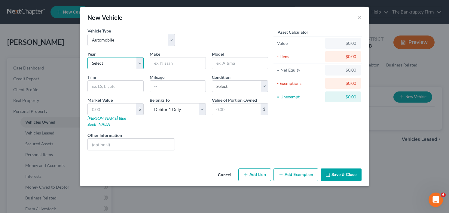
click at [106, 62] on select "Select 2026 2025 2024 2023 2022 2021 2020 2019 2018 2017 2016 2015 2014 2013 20…" at bounding box center [115, 63] width 56 height 12
select select "27"
click at [87, 57] on select "Select 2026 2025 2024 2023 2022 2021 2020 2019 2018 2017 2016 2015 2014 2013 20…" at bounding box center [115, 63] width 56 height 12
click at [162, 65] on input "text" at bounding box center [178, 62] width 56 height 11
type input "LExus"
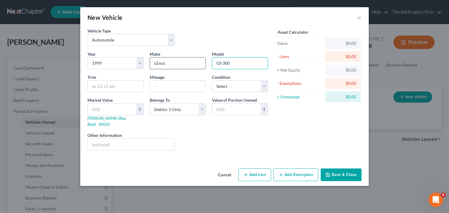
type input "GS 300"
click at [158, 63] on input "LExus" at bounding box center [178, 62] width 56 height 11
type input "Lexus"
click at [102, 107] on input "text" at bounding box center [112, 108] width 48 height 11
type input "1"
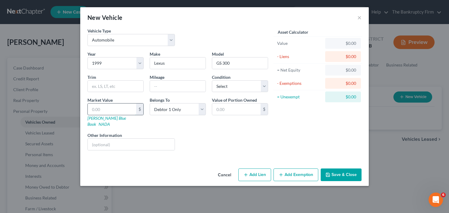
type input "1.00"
type input "15"
type input "15.00"
type input "150"
type input "150.00"
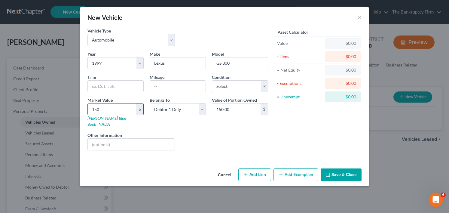
type input "1500"
type input "1,500.00"
type input "1,500"
click at [309, 170] on button "Add Exemption" at bounding box center [295, 174] width 45 height 13
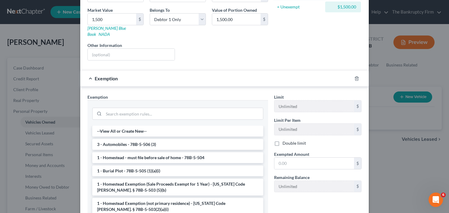
scroll to position [90, 0]
click at [158, 139] on li "3 - Automobiles - 78B-5-506 (3)" at bounding box center [177, 143] width 171 height 11
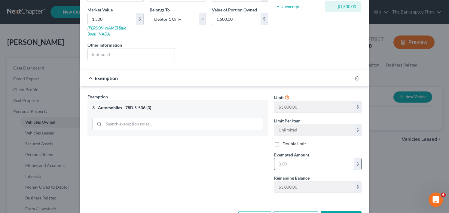
click at [298, 158] on input "text" at bounding box center [314, 163] width 80 height 11
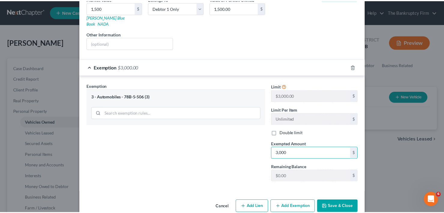
scroll to position [107, 0]
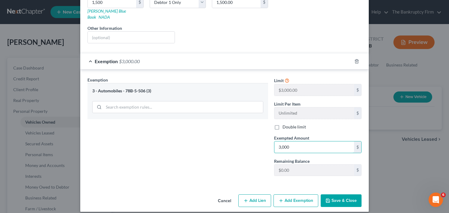
type input "3,000"
click at [334, 195] on button "Save & Close" at bounding box center [340, 200] width 41 height 13
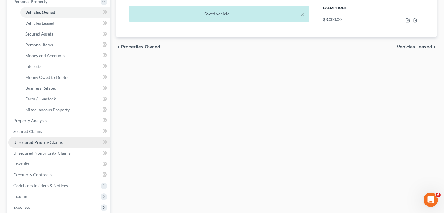
scroll to position [120, 0]
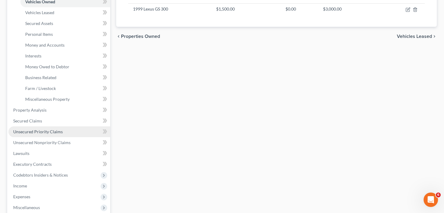
click at [51, 128] on link "Unsecured Priority Claims" at bounding box center [59, 131] width 102 height 11
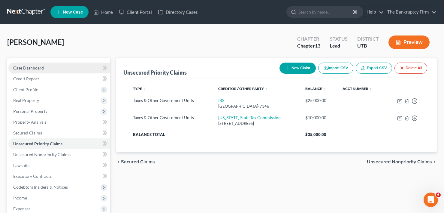
click at [47, 67] on link "Case Dashboard" at bounding box center [59, 67] width 102 height 11
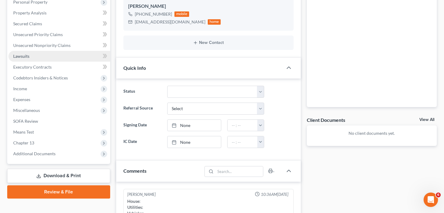
scroll to position [110, 0]
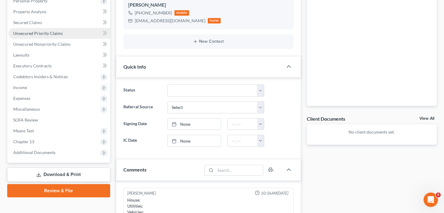
click at [52, 35] on span "Unsecured Priority Claims" at bounding box center [38, 33] width 50 height 5
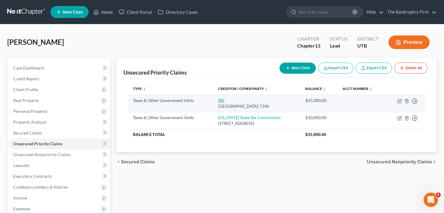
click at [218, 98] on link "IRS" at bounding box center [221, 100] width 6 height 5
select select "0"
select select "39"
select select "0"
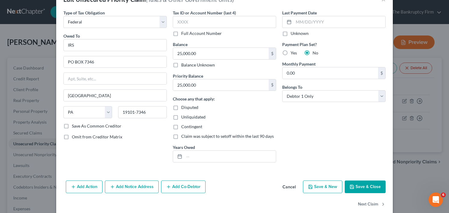
scroll to position [27, 0]
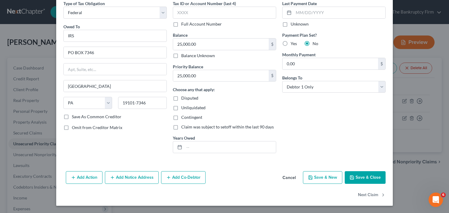
click at [286, 170] on div "Add Action Add Notice Address Add Co-Debtor Cancel Save & New Save & Close" at bounding box center [224, 178] width 336 height 20
click at [290, 179] on button "Cancel" at bounding box center [289, 178] width 23 height 12
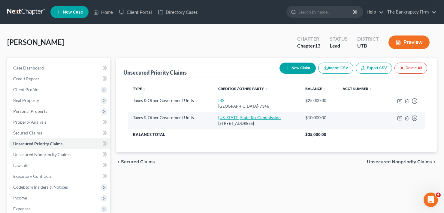
click at [232, 116] on link "[US_STATE] State Tax Commission" at bounding box center [249, 117] width 62 height 5
select select "2"
select select "46"
select select "0"
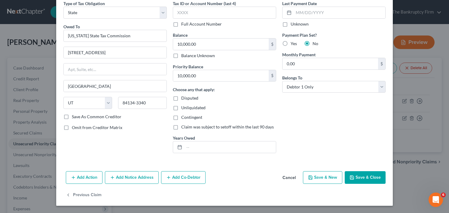
click at [286, 178] on button "Cancel" at bounding box center [289, 178] width 23 height 12
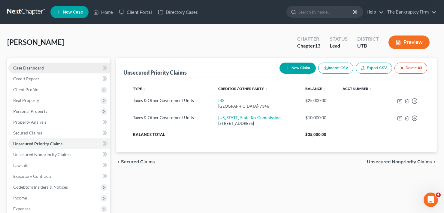
click at [41, 70] on span "Case Dashboard" at bounding box center [28, 67] width 31 height 5
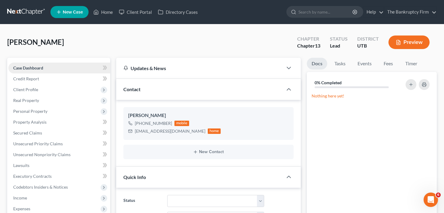
click at [42, 69] on span "Case Dashboard" at bounding box center [28, 67] width 30 height 5
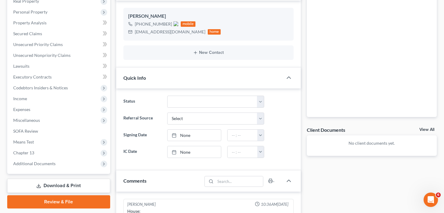
scroll to position [60, 0]
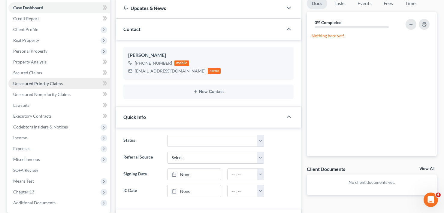
click at [49, 83] on span "Unsecured Priority Claims" at bounding box center [38, 83] width 50 height 5
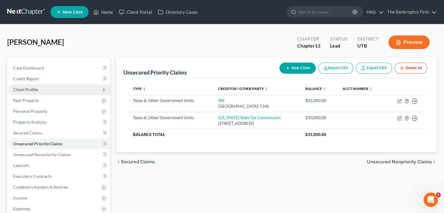
click at [25, 93] on span "Client Profile" at bounding box center [59, 89] width 102 height 11
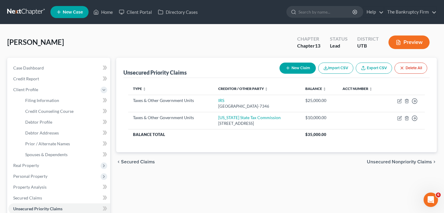
click at [111, 142] on div "Case Dashboard Payments Invoices Payments Payments Credit Report Client Profile" at bounding box center [58, 215] width 109 height 314
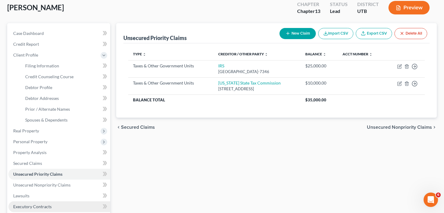
scroll to position [30, 0]
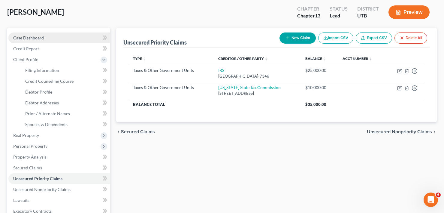
click at [35, 37] on span "Case Dashboard" at bounding box center [28, 37] width 31 height 5
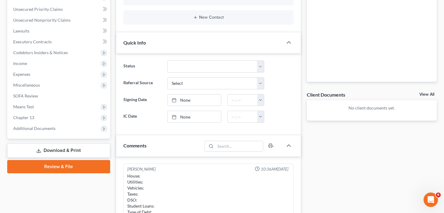
scroll to position [120, 0]
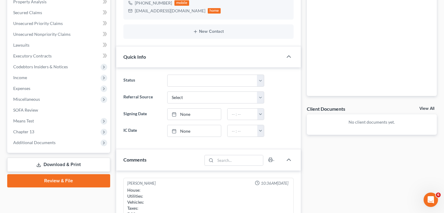
click at [111, 27] on div "Case Dashboard Payments Invoices Payments Payments Credit Report Client Profile" at bounding box center [58, 149] width 109 height 423
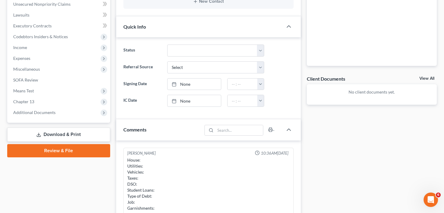
click at [112, 82] on div "Case Dashboard Payments Invoices Payments Payments Credit Report Client Profile" at bounding box center [58, 118] width 109 height 423
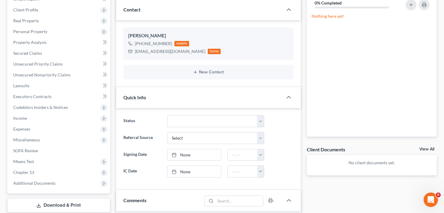
scroll to position [90, 0]
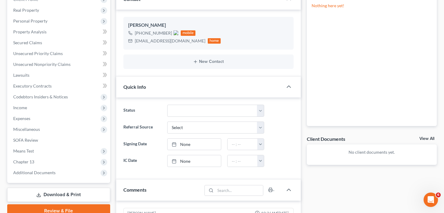
click at [111, 18] on div "Case Dashboard Payments Invoices Payments Payments Credit Report Client Profile" at bounding box center [58, 179] width 109 height 423
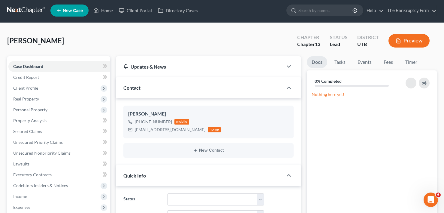
scroll to position [0, 0]
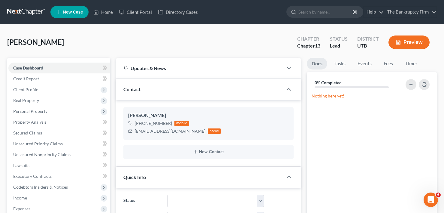
click at [115, 41] on div "Leavitt, Robert Upgraded Chapter Chapter 13 Status Lead District UTB Preview" at bounding box center [222, 45] width 430 height 26
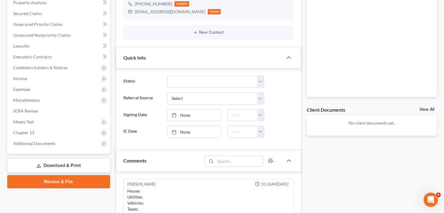
scroll to position [120, 0]
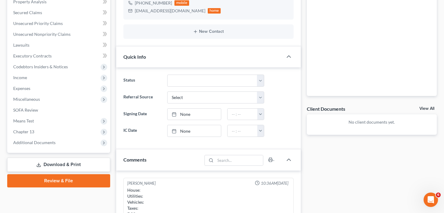
click at [112, 73] on div "Case Dashboard Payments Invoices Payments Payments Credit Report Client Profile" at bounding box center [58, 149] width 109 height 423
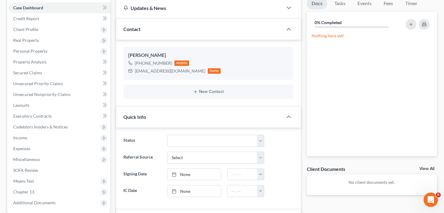
scroll to position [0, 0]
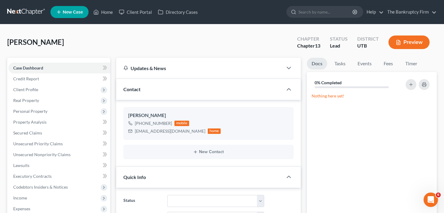
drag, startPoint x: 112, startPoint y: 49, endPoint x: 111, endPoint y: 55, distance: 6.2
click at [112, 49] on div "Leavitt, Robert Upgraded Chapter Chapter 13 Status Lead District UTB Preview" at bounding box center [222, 45] width 430 height 26
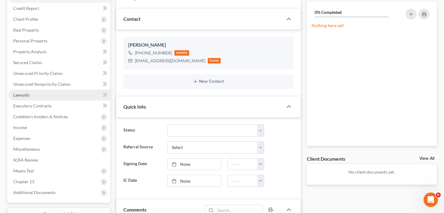
scroll to position [60, 0]
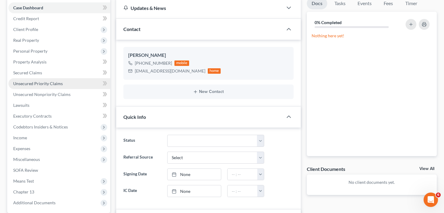
click at [47, 83] on span "Unsecured Priority Claims" at bounding box center [38, 83] width 50 height 5
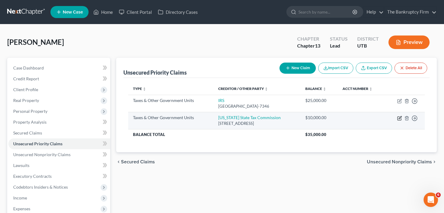
click at [401, 117] on icon "button" at bounding box center [399, 118] width 5 height 5
select select "2"
select select "46"
select select "0"
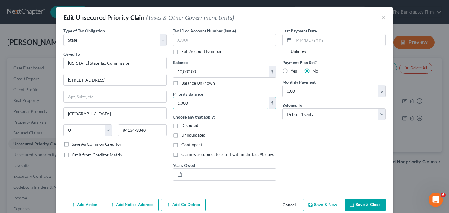
type input "1,000"
click at [356, 204] on button "Save & Close" at bounding box center [365, 204] width 41 height 13
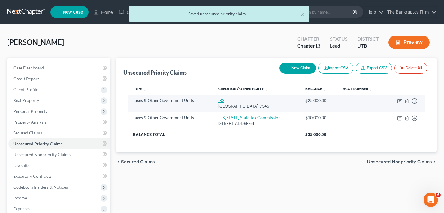
click at [218, 102] on link "IRS" at bounding box center [221, 100] width 6 height 5
select select "0"
select select "39"
select select "0"
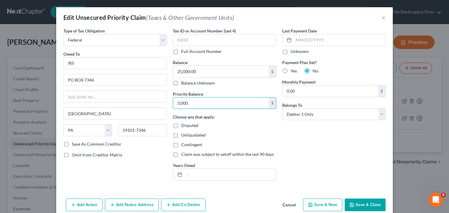
click at [359, 202] on button "Save & Close" at bounding box center [365, 204] width 41 height 13
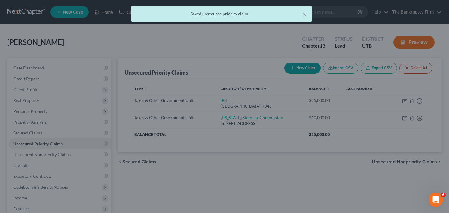
type input "3,000.00"
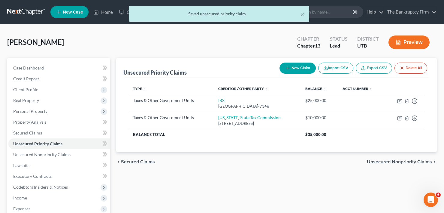
click at [113, 136] on div "Case Dashboard Payments Invoices Payments Payments Credit Report Client Profile" at bounding box center [58, 183] width 109 height 250
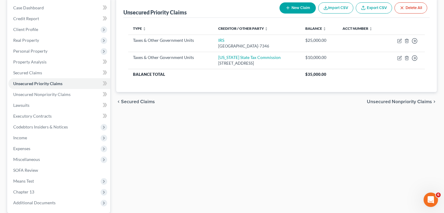
scroll to position [117, 0]
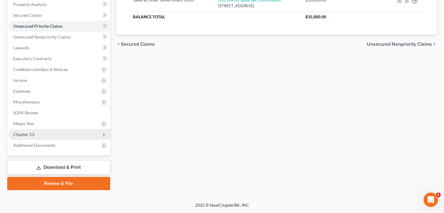
click at [28, 136] on span "Chapter 13" at bounding box center [23, 134] width 21 height 5
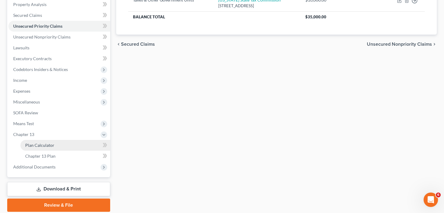
click at [47, 143] on span "Plan Calculator" at bounding box center [39, 144] width 29 height 5
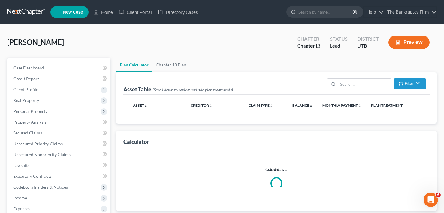
select select "59"
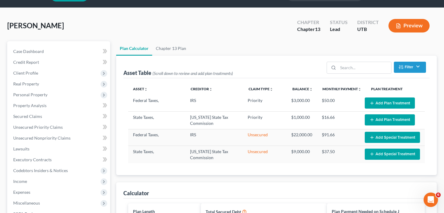
scroll to position [30, 0]
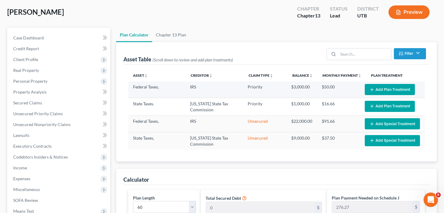
click at [377, 89] on button "Add Plan Treatment" at bounding box center [390, 89] width 50 height 11
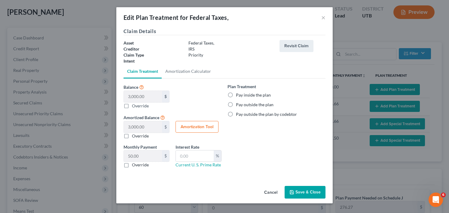
click at [236, 93] on label "Pay inside the plan" at bounding box center [253, 95] width 35 height 6
click at [238, 93] on input "Pay inside the plan" at bounding box center [240, 94] width 4 height 4
radio input "true"
click at [293, 197] on button "Save & Close" at bounding box center [304, 192] width 41 height 13
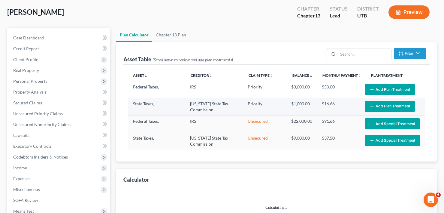
select select "59"
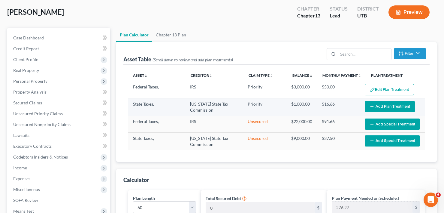
click at [394, 101] on button "Add Plan Treatment" at bounding box center [390, 106] width 50 height 11
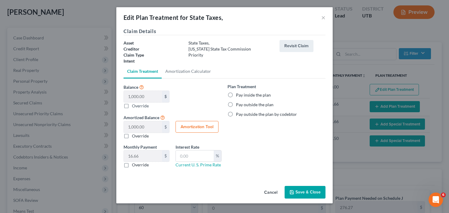
click at [236, 94] on label "Pay inside the plan" at bounding box center [253, 95] width 35 height 6
click at [238, 94] on input "Pay inside the plan" at bounding box center [240, 94] width 4 height 4
radio input "true"
click at [305, 193] on button "Save & Close" at bounding box center [304, 192] width 41 height 13
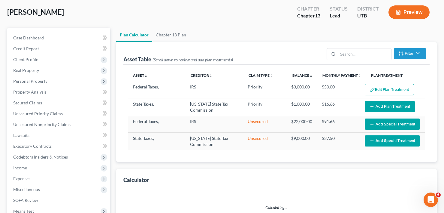
select select "59"
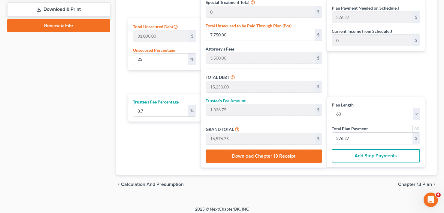
scroll to position [300, 0]
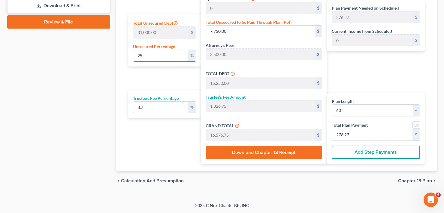
drag, startPoint x: 150, startPoint y: 56, endPoint x: 109, endPoint y: 59, distance: 40.6
type input "0"
type input "7,500.00"
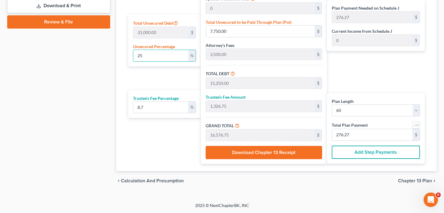
type input "652.50"
type input "8,152.50"
type input "135.87"
type input "0"
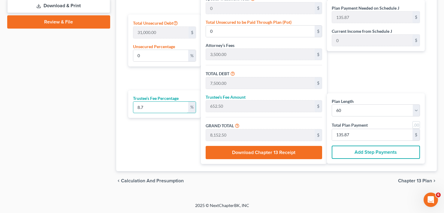
drag, startPoint x: 119, startPoint y: 108, endPoint x: 113, endPoint y: 108, distance: 6.0
type input "1"
type input "75.00"
type input "7,575.00"
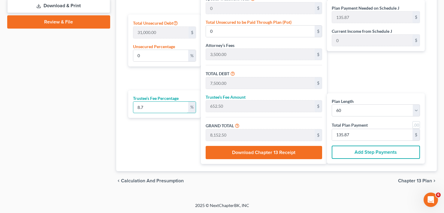
type input "126.25"
type input "10"
type input "750.00"
type input "8,250.00"
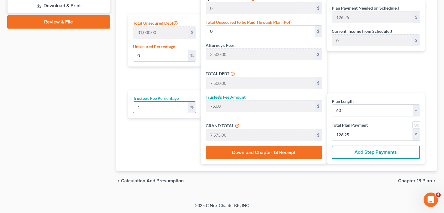
type input "137.50"
type input "10"
click at [365, 81] on div "Plan Payment Needed on Schedule J 137.50 $ Current Income from Schedule J 0 $ P…" at bounding box center [377, 42] width 101 height 244
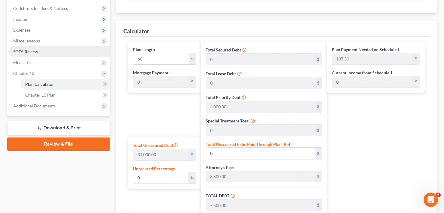
scroll to position [150, 0]
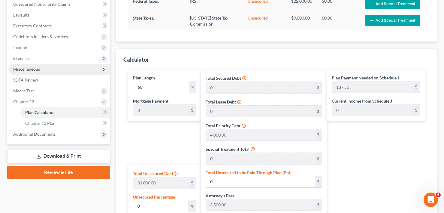
click at [30, 68] on span "Miscellaneous" at bounding box center [26, 68] width 27 height 5
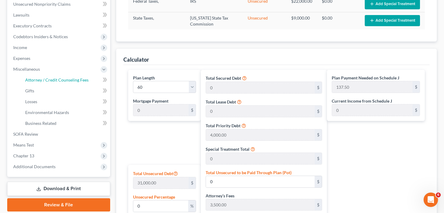
click at [51, 79] on span "Attorney / Credit Counseling Fees" at bounding box center [56, 79] width 63 height 5
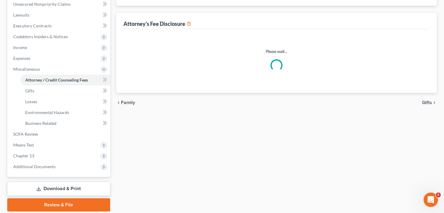
scroll to position [45, 0]
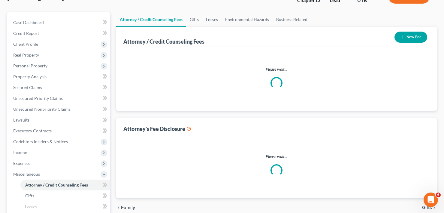
select select "0"
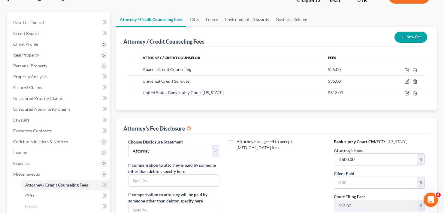
scroll to position [0, 0]
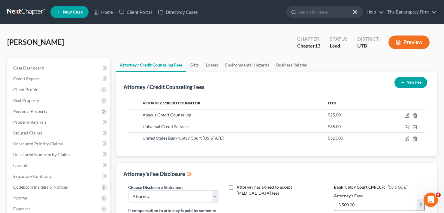
click at [365, 201] on input "3,500.00" at bounding box center [375, 204] width 83 height 11
click at [338, 203] on input "3,500.00" at bounding box center [375, 204] width 83 height 11
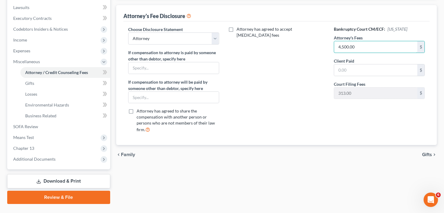
scroll to position [172, 0]
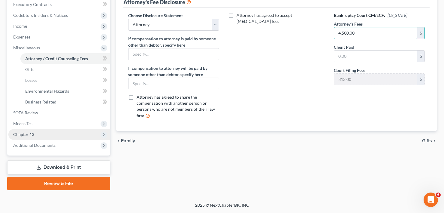
type input "4,500.00"
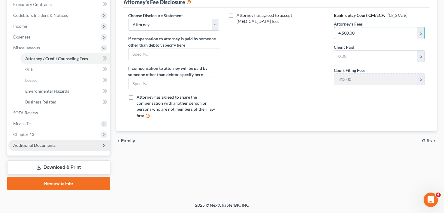
drag, startPoint x: 22, startPoint y: 135, endPoint x: 31, endPoint y: 139, distance: 9.5
click at [22, 135] on span "Chapter 13" at bounding box center [23, 134] width 21 height 5
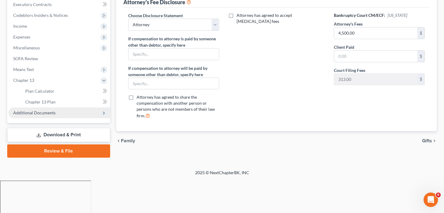
scroll to position [139, 0]
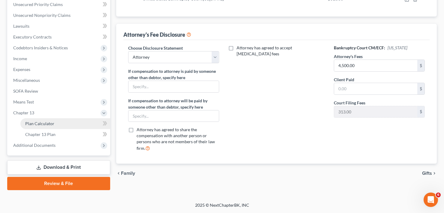
click at [45, 125] on span "Plan Calculator" at bounding box center [39, 123] width 29 height 5
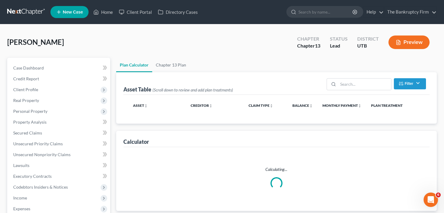
select select "59"
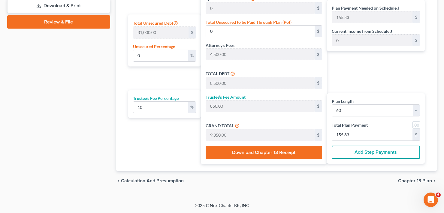
scroll to position [301, 0]
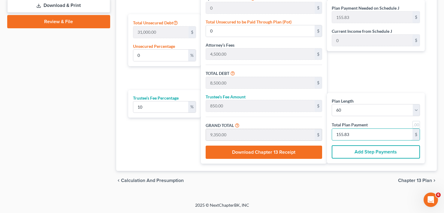
type input "54.54"
type input "5.45"
type input "60.00"
type input "15"
type input "818.18"
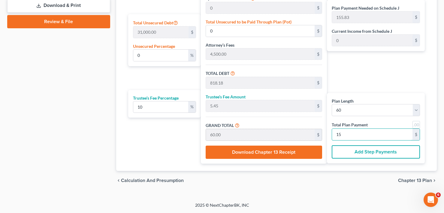
type input "81.81"
type input "900.00"
type input "8,454.54"
type input "845.45"
type input "9,300.00"
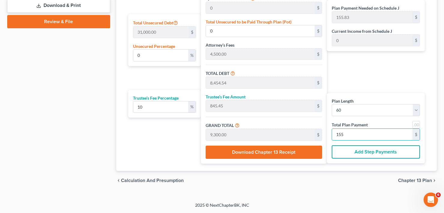
type input "155"
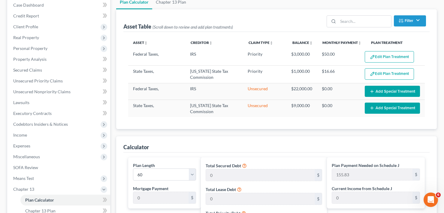
scroll to position [0, 0]
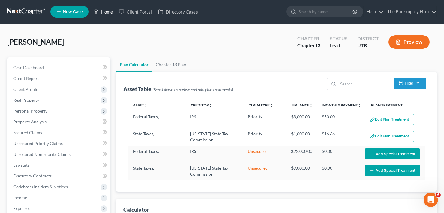
click at [100, 11] on link "Home" at bounding box center [103, 11] width 26 height 11
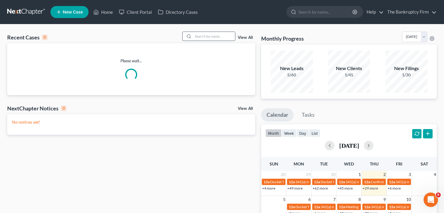
click at [208, 35] on input "search" at bounding box center [214, 36] width 42 height 9
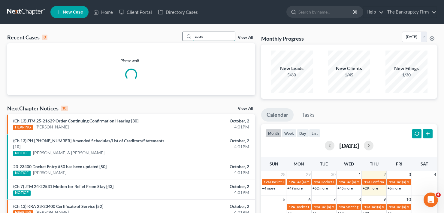
type input "gates"
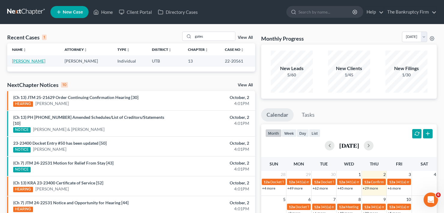
click at [26, 60] on link "Gates, Brady" at bounding box center [28, 60] width 33 height 5
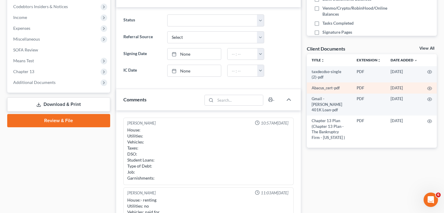
scroll to position [41, 0]
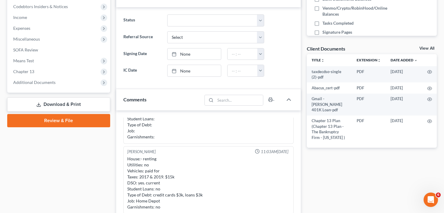
click at [421, 49] on link "View All" at bounding box center [427, 48] width 15 height 4
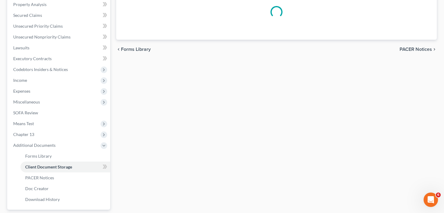
scroll to position [49, 0]
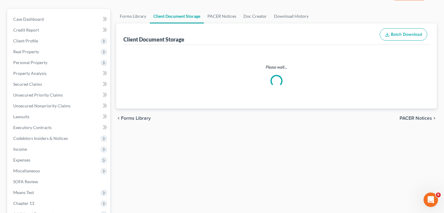
select select "26"
select select "30"
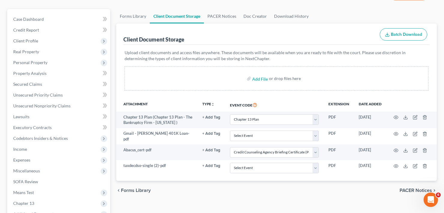
scroll to position [0, 0]
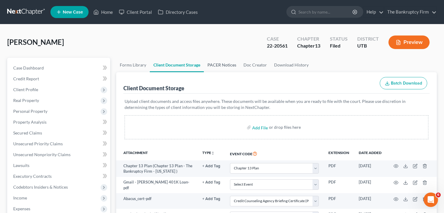
click at [229, 68] on link "PACER Notices" at bounding box center [222, 65] width 36 height 14
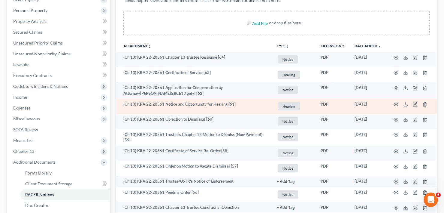
scroll to position [90, 0]
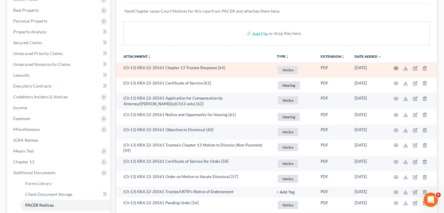
click at [395, 68] on icon "button" at bounding box center [396, 68] width 5 height 5
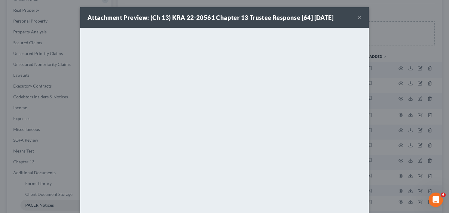
click at [357, 18] on button "×" at bounding box center [359, 17] width 4 height 7
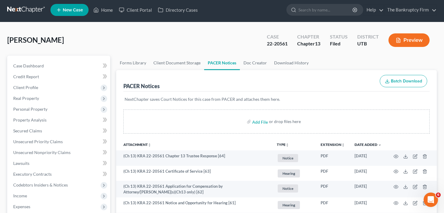
scroll to position [0, 0]
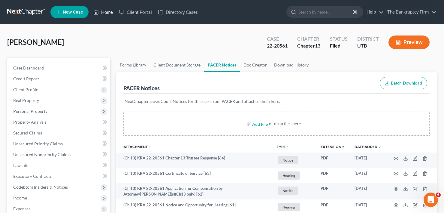
drag, startPoint x: 110, startPoint y: 12, endPoint x: 145, endPoint y: 33, distance: 40.8
click at [110, 12] on link "Home" at bounding box center [103, 12] width 26 height 11
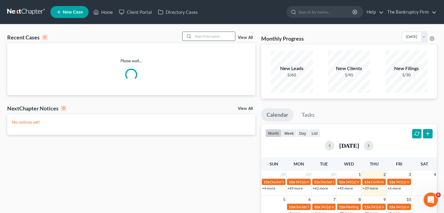
click at [201, 35] on input "search" at bounding box center [214, 36] width 42 height 9
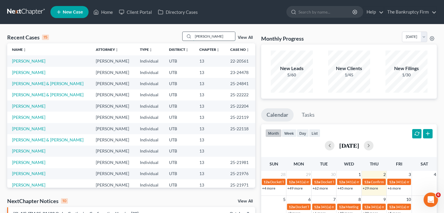
type input "farnsworth"
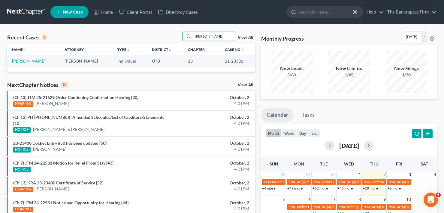
click at [21, 60] on link "Farnsworth, Jay" at bounding box center [28, 60] width 33 height 5
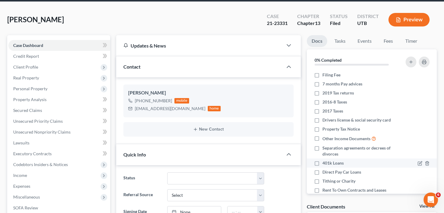
scroll to position [90, 0]
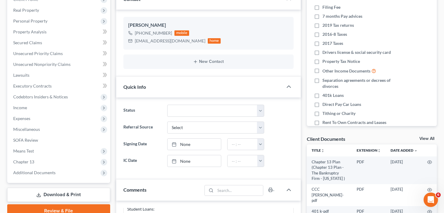
click at [423, 137] on link "View All" at bounding box center [427, 138] width 15 height 4
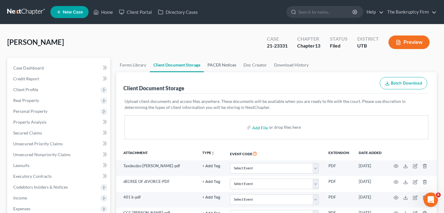
click at [218, 68] on link "PACER Notices" at bounding box center [222, 65] width 36 height 14
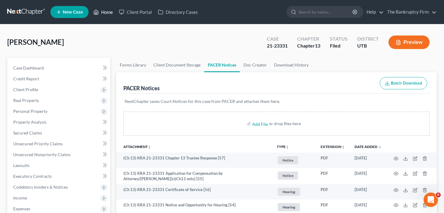
click at [109, 12] on link "Home" at bounding box center [103, 12] width 26 height 11
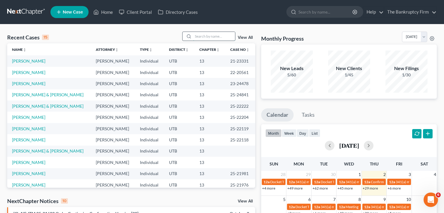
click at [221, 36] on input "search" at bounding box center [214, 36] width 42 height 9
type input "mckenna"
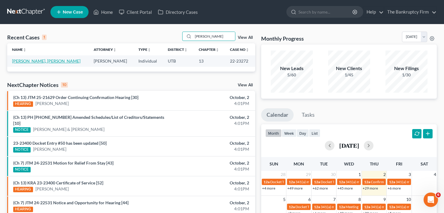
click at [45, 62] on link "Christensen, McKenna" at bounding box center [46, 60] width 68 height 5
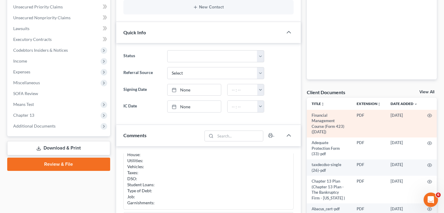
scroll to position [150, 0]
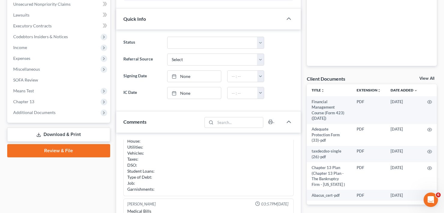
click at [430, 77] on link "View All" at bounding box center [427, 78] width 15 height 4
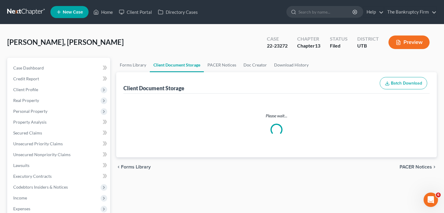
select select "30"
select select "26"
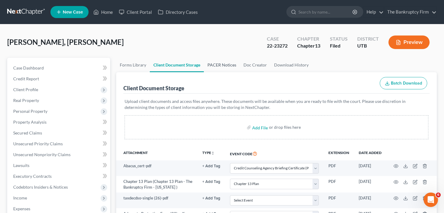
click at [222, 60] on link "PACER Notices" at bounding box center [222, 65] width 36 height 14
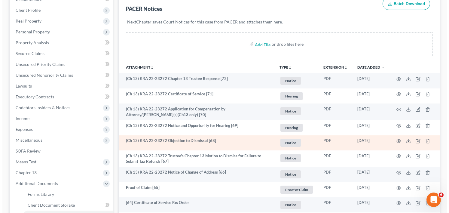
scroll to position [90, 0]
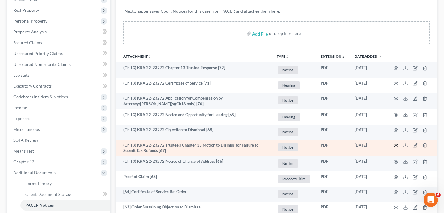
click at [397, 144] on icon "button" at bounding box center [396, 145] width 5 height 5
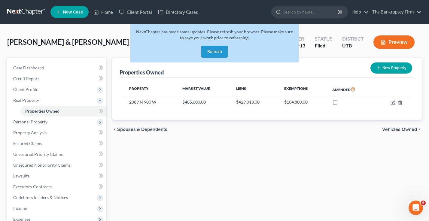
click at [219, 52] on button "Refresh" at bounding box center [214, 52] width 26 height 12
